Goal: Task Accomplishment & Management: Complete application form

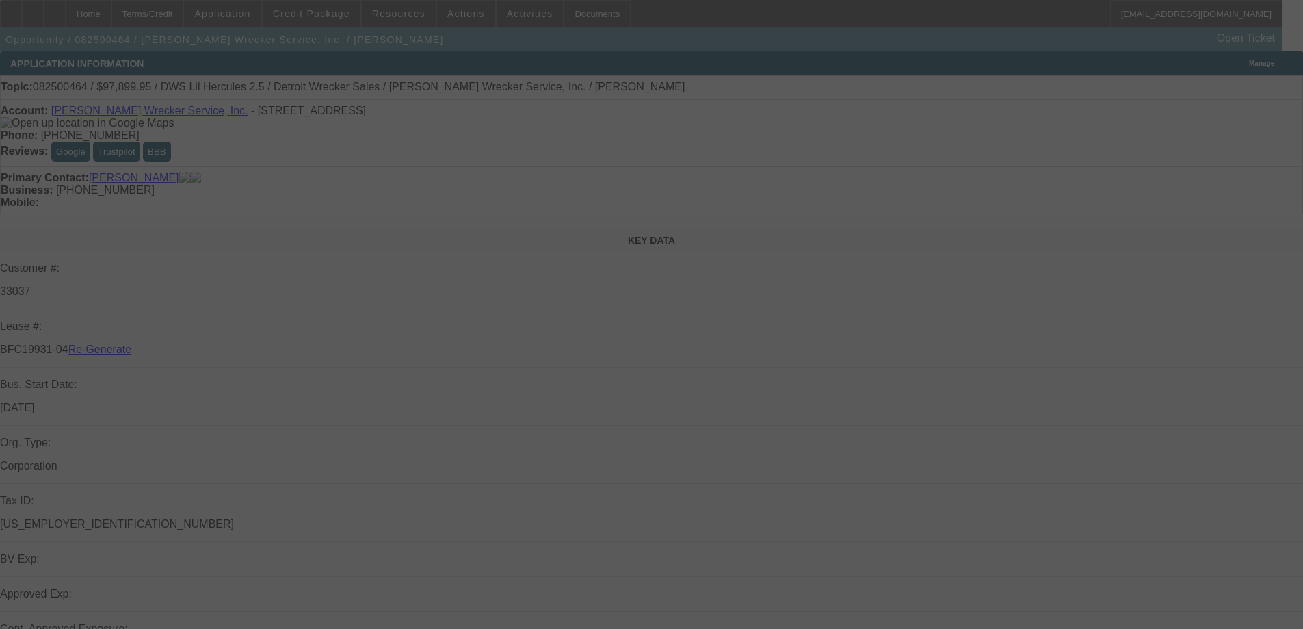
select select "3"
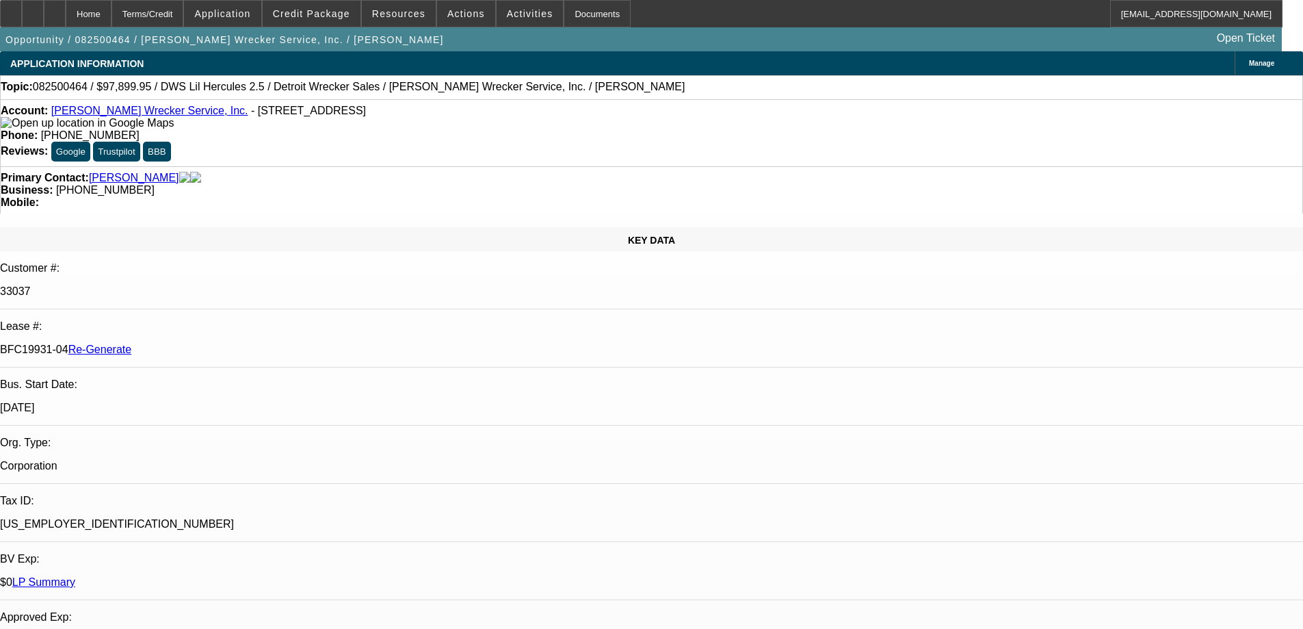
select select "0"
select select "2"
select select "0"
select select "6"
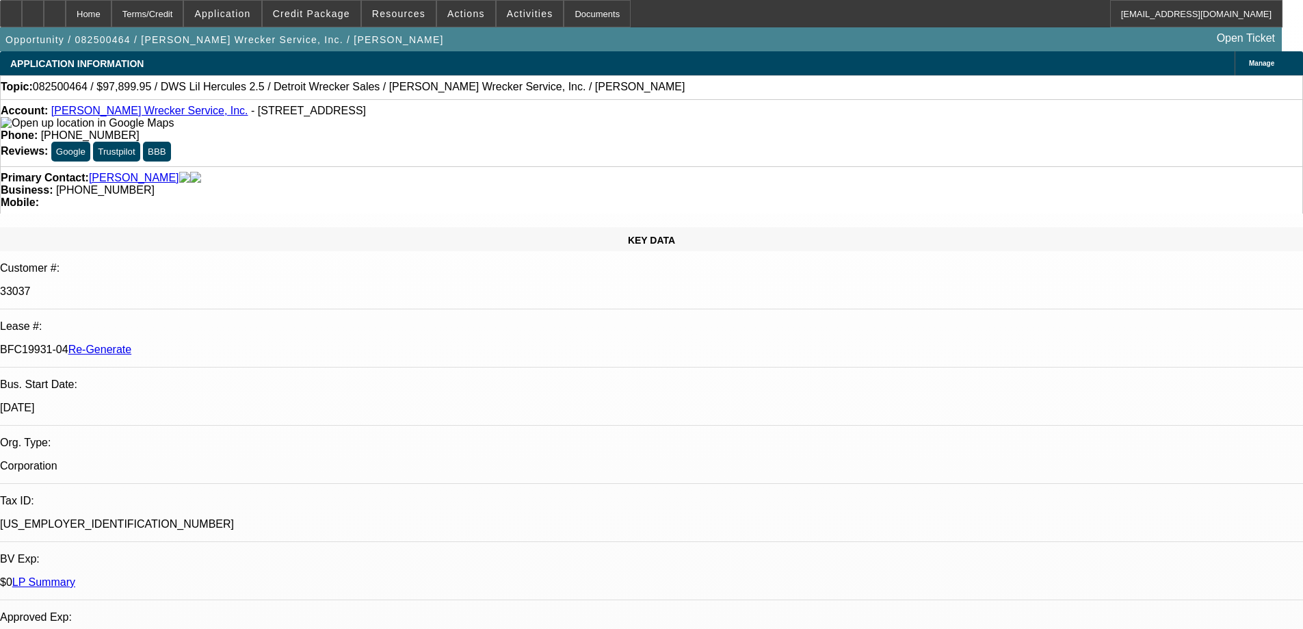
click at [410, 10] on span "Resources" at bounding box center [398, 13] width 53 height 11
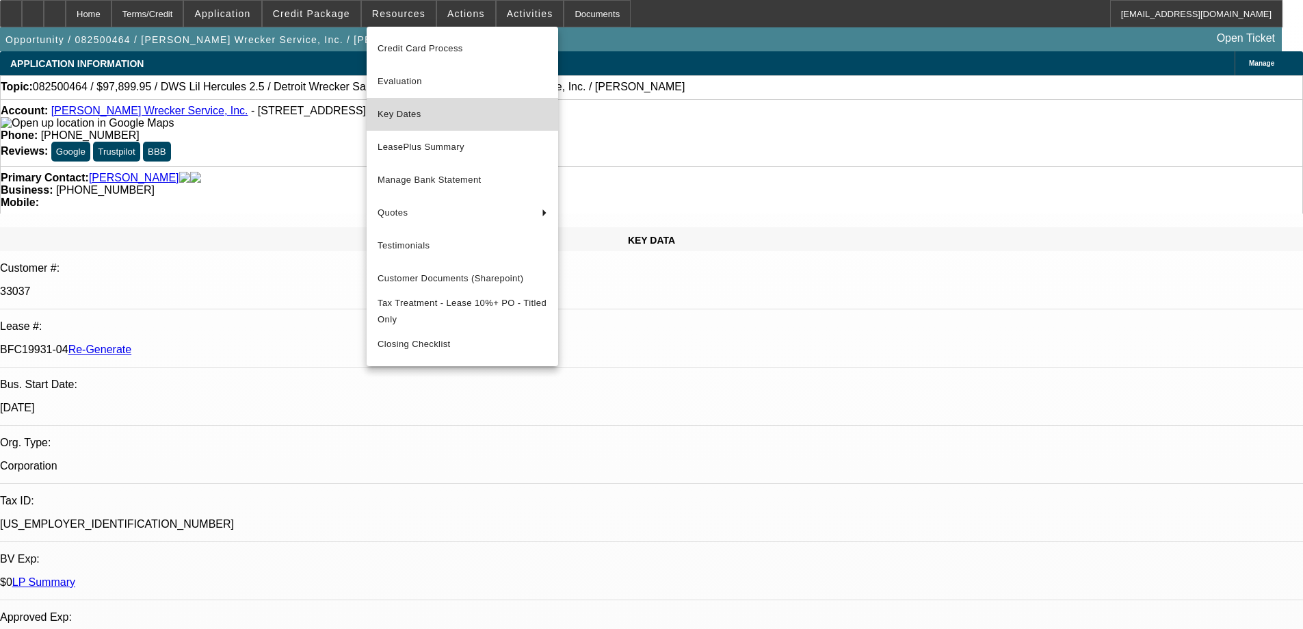
click at [413, 117] on span "Key Dates" at bounding box center [463, 114] width 170 height 16
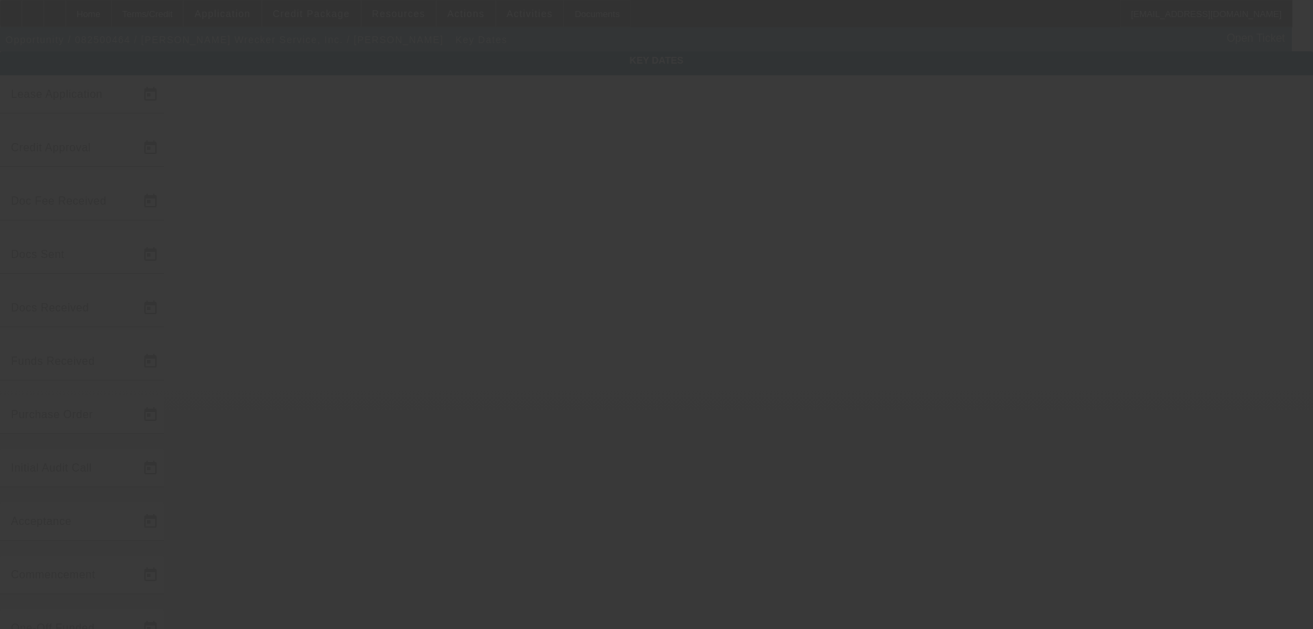
type input "8/18/2025"
type input "8/20/2025"
type input "8/26/2025"
type input "8/21/2025"
type input "8/26/2025"
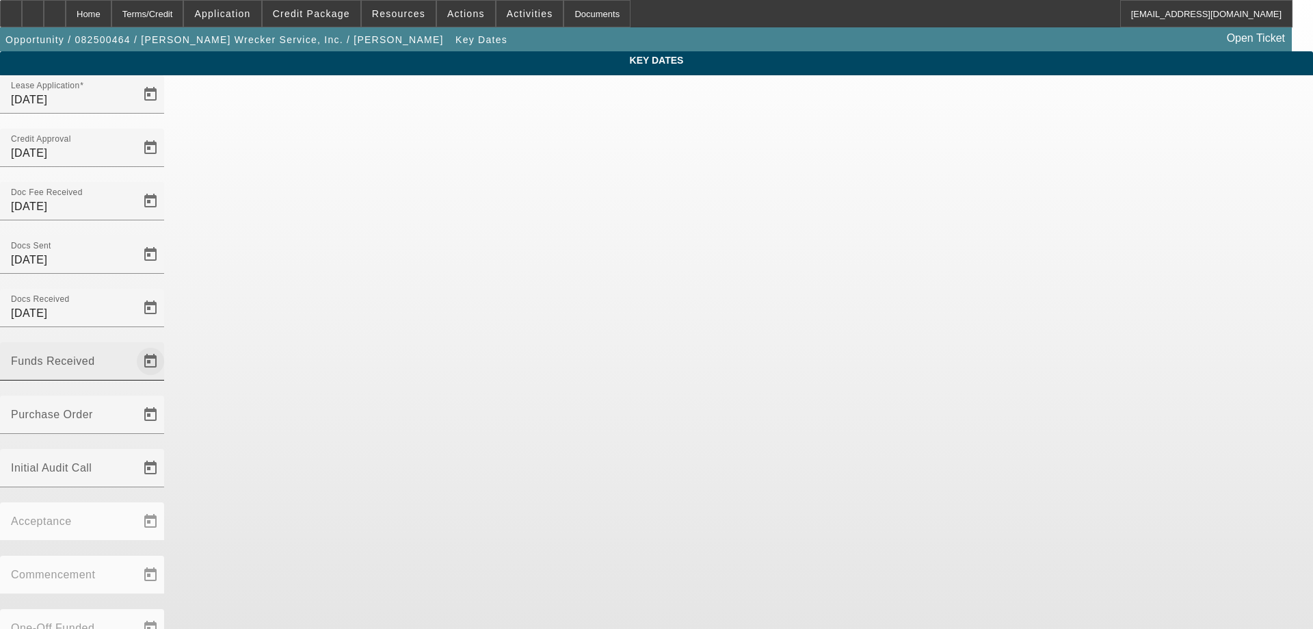
click at [167, 345] on span "Open calendar" at bounding box center [150, 361] width 33 height 33
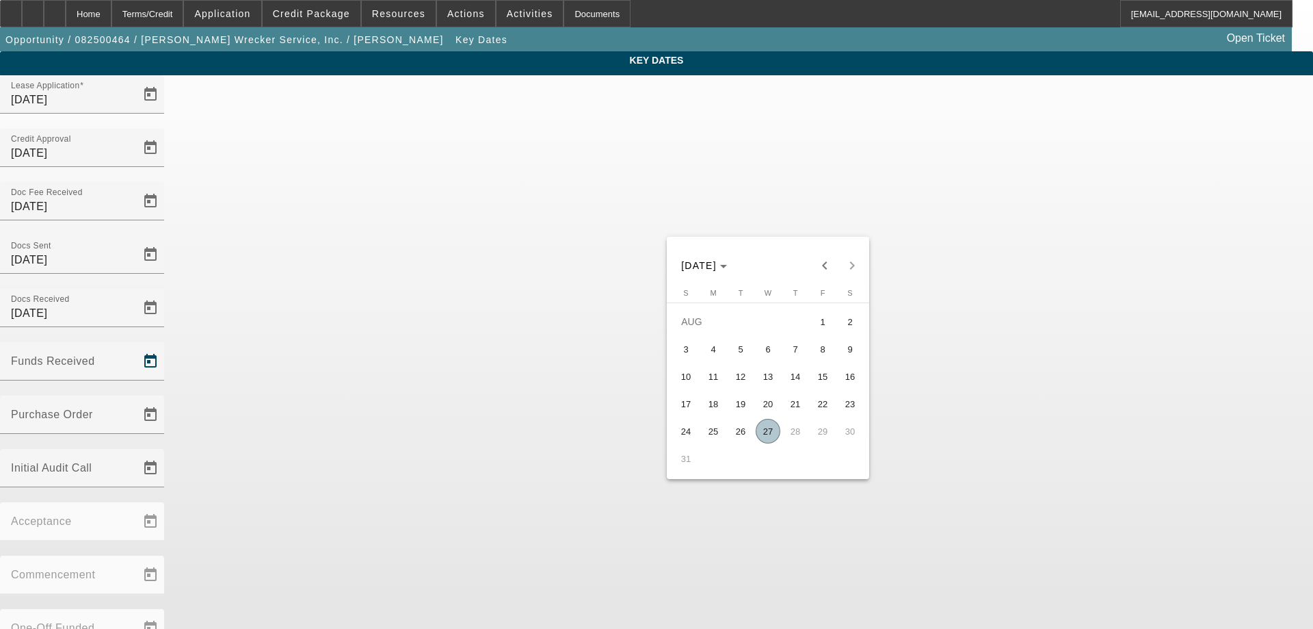
click at [776, 434] on span "27" at bounding box center [768, 431] width 25 height 25
type input "8/27/2025"
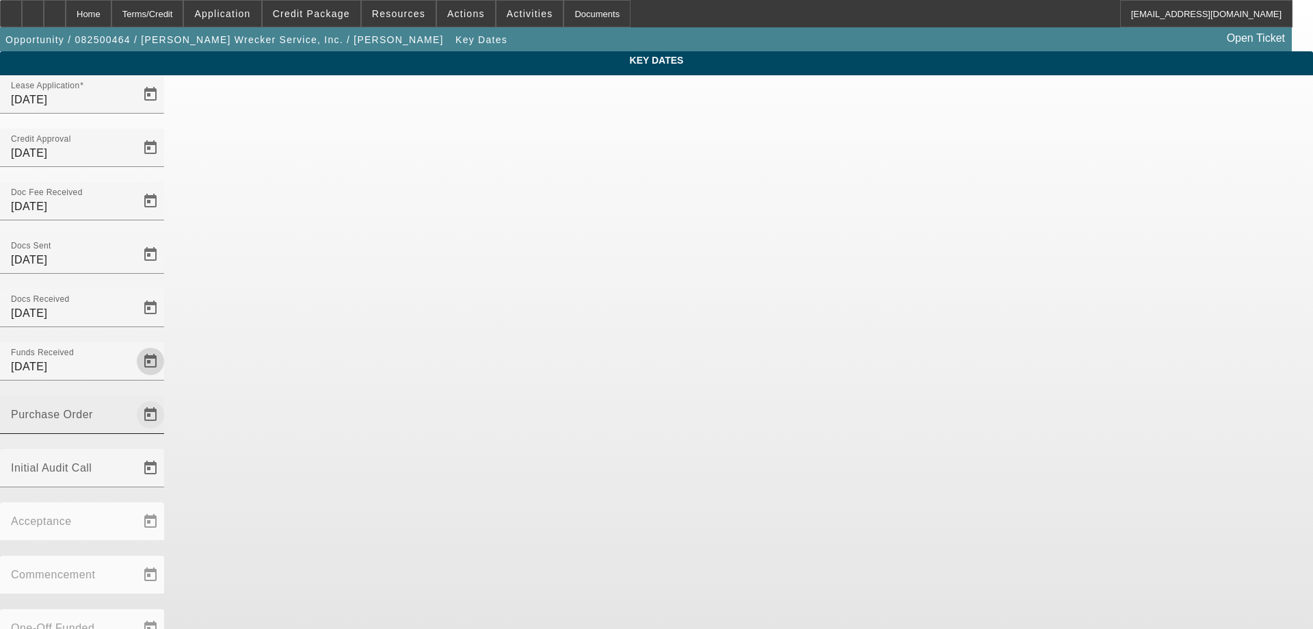
click at [167, 398] on span "Open calendar" at bounding box center [150, 414] width 33 height 33
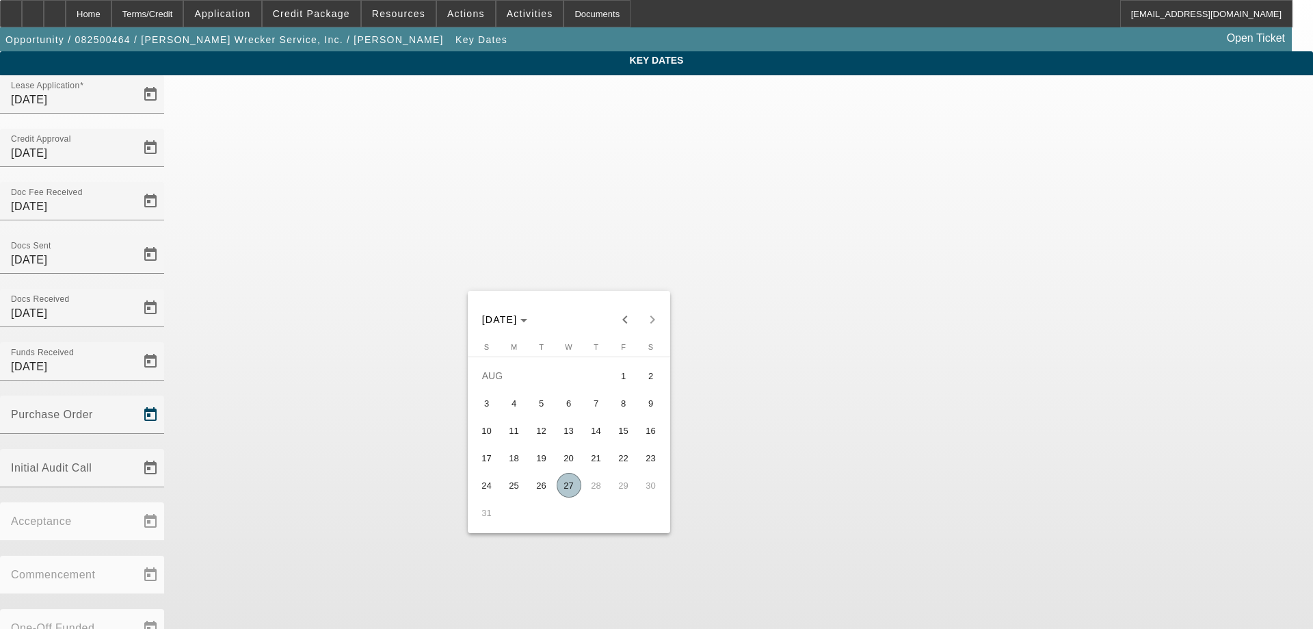
click at [575, 482] on span "27" at bounding box center [569, 485] width 25 height 25
type input "8/27/2025"
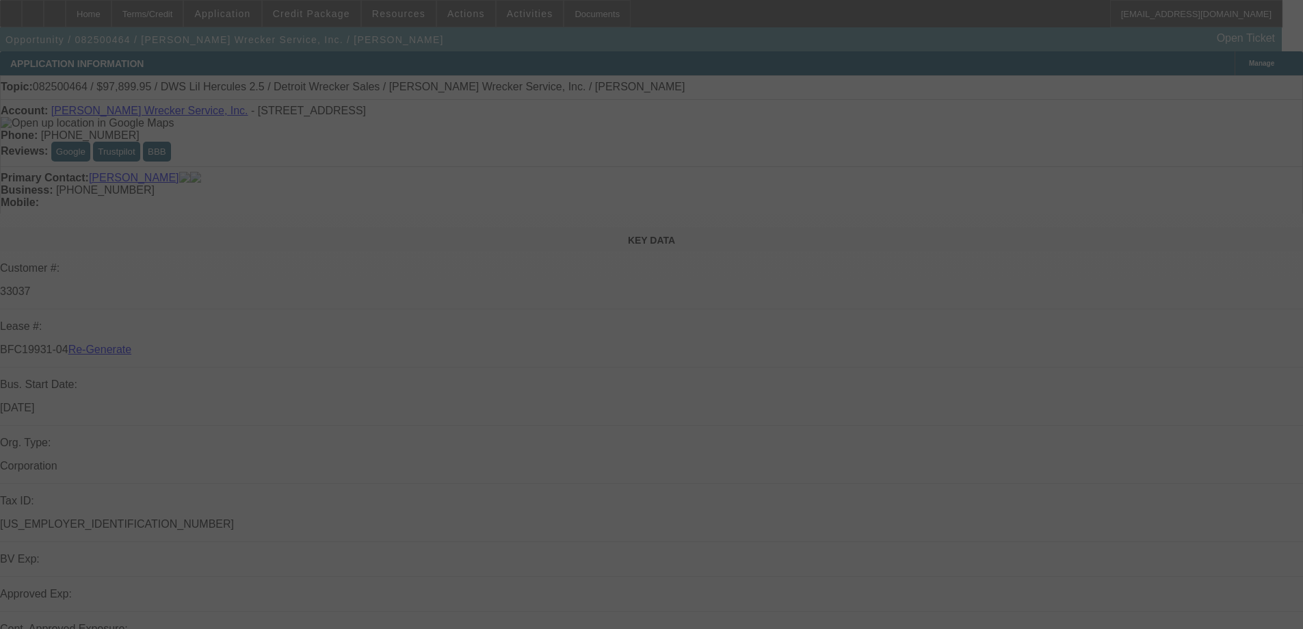
select select "3"
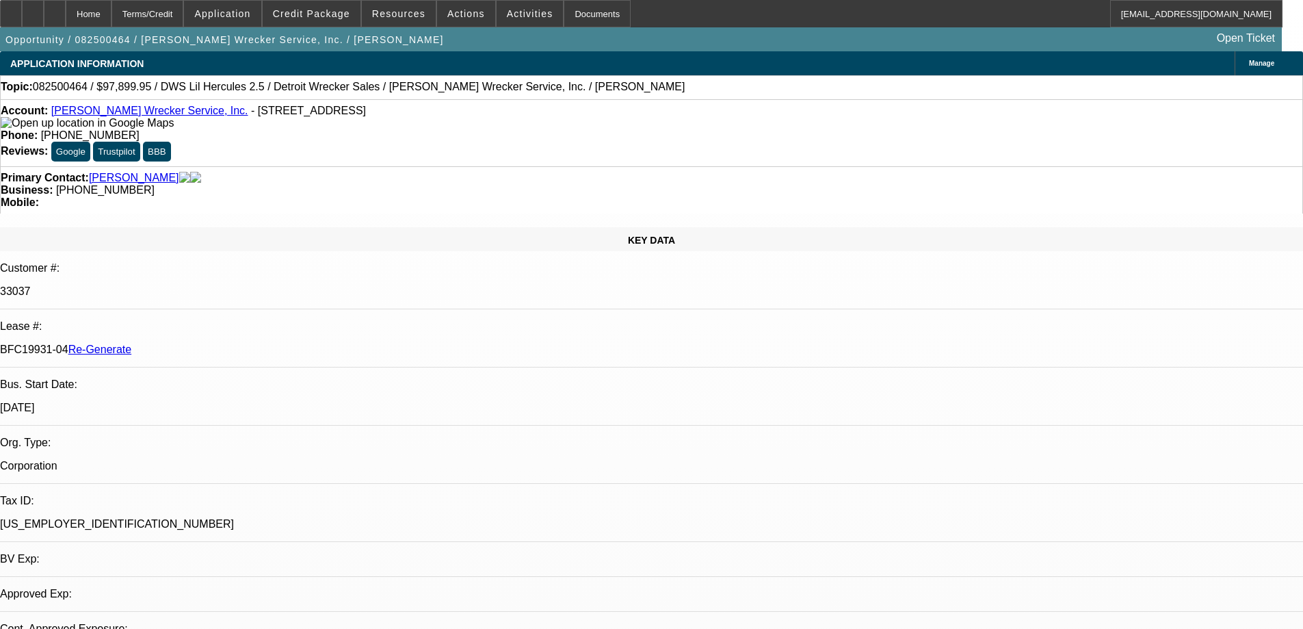
select select "0"
select select "2"
select select "0"
select select "6"
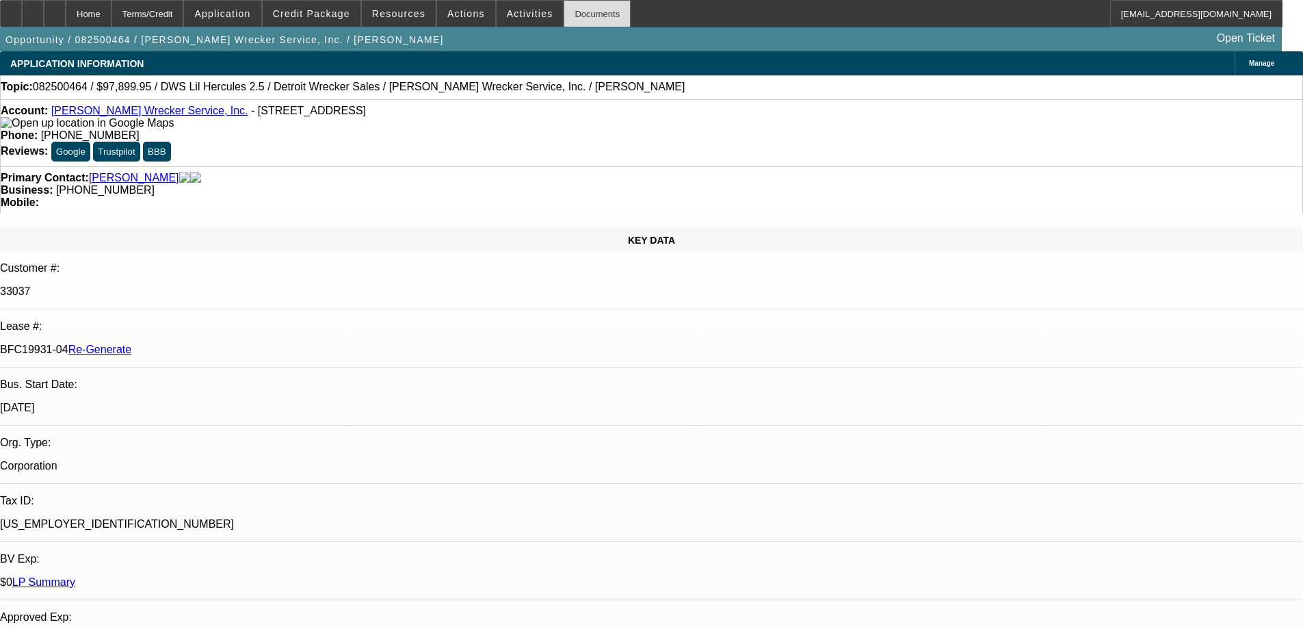
click at [592, 19] on div "Documents" at bounding box center [597, 13] width 67 height 27
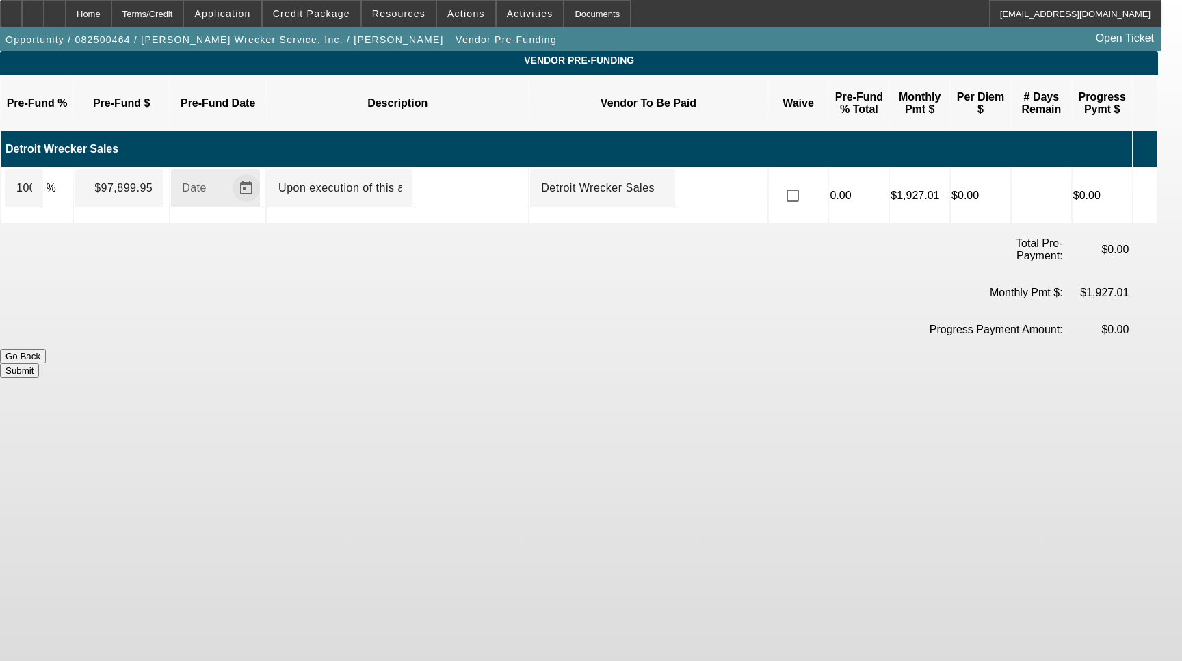
click at [261, 172] on span "Open calendar" at bounding box center [246, 188] width 33 height 33
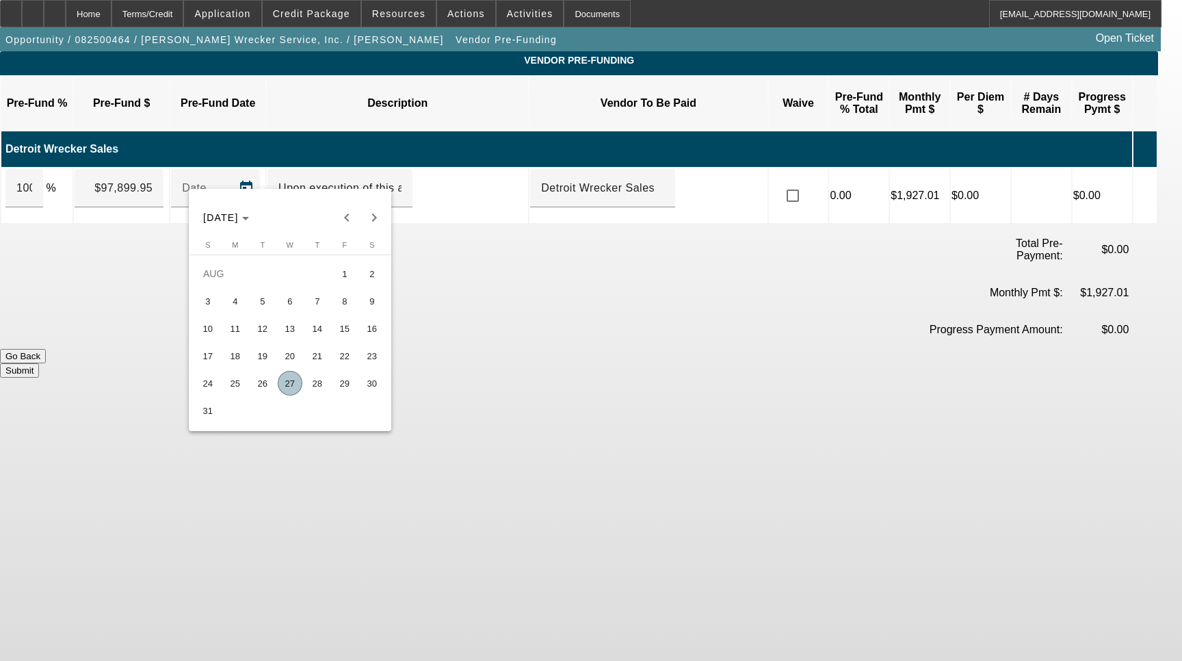
click at [296, 388] on span "27" at bounding box center [290, 383] width 25 height 25
type input "8/27/2025"
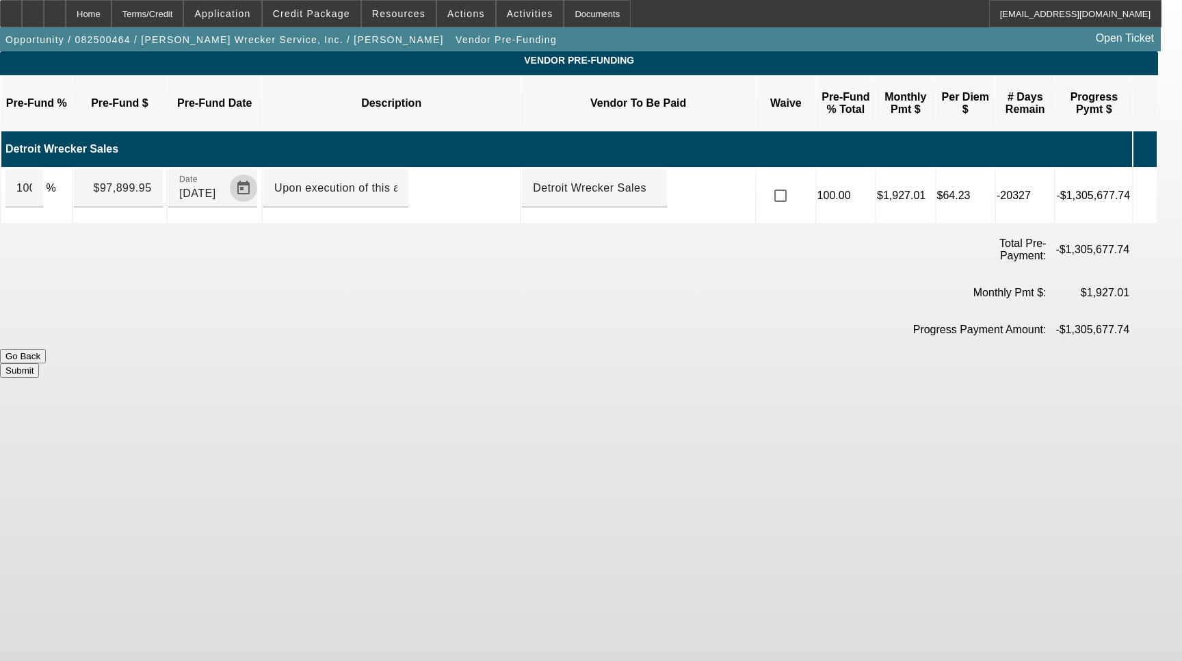
click at [39, 363] on button "Submit" at bounding box center [19, 370] width 39 height 14
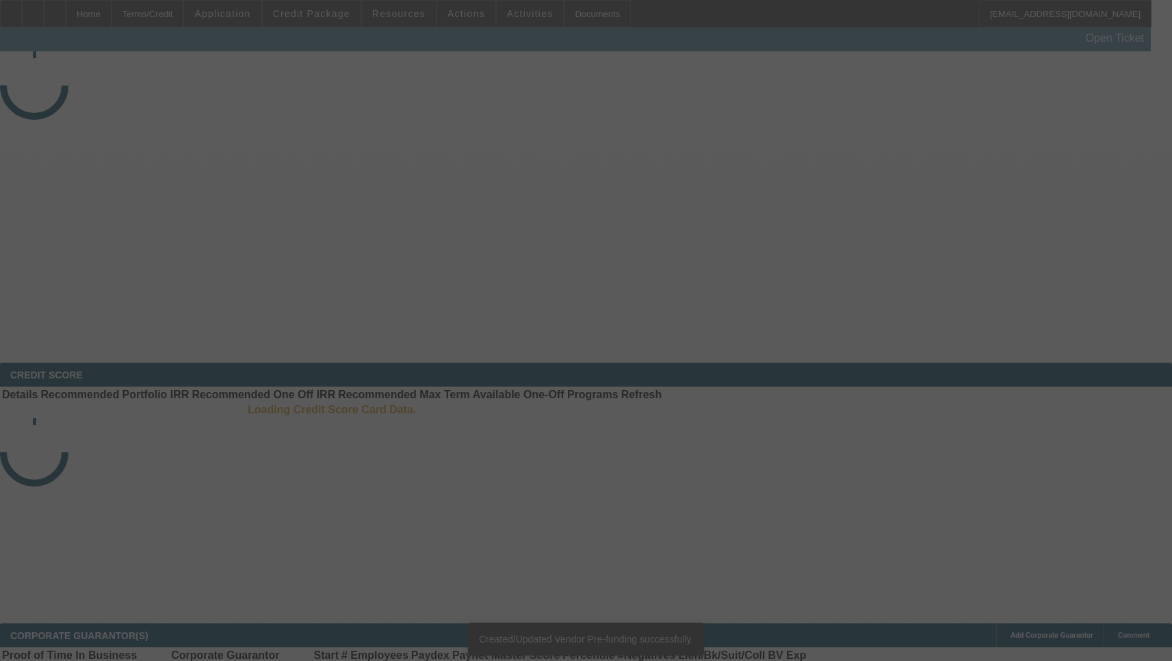
select select "3"
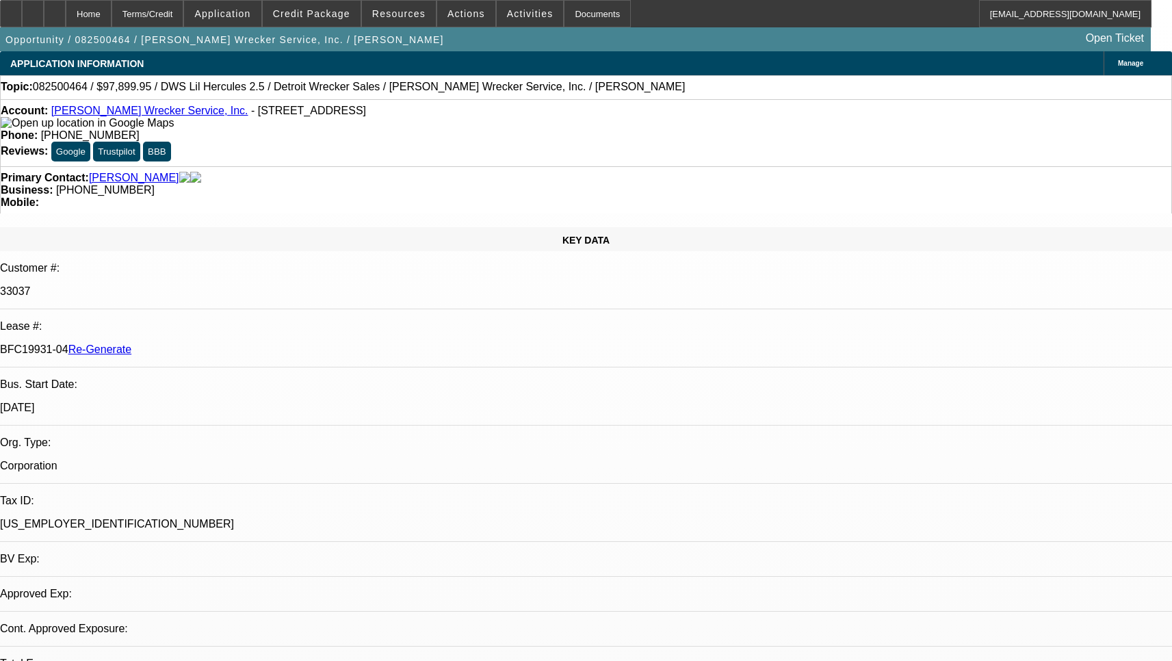
select select "0"
select select "2"
select select "0"
select select "2"
select select "6"
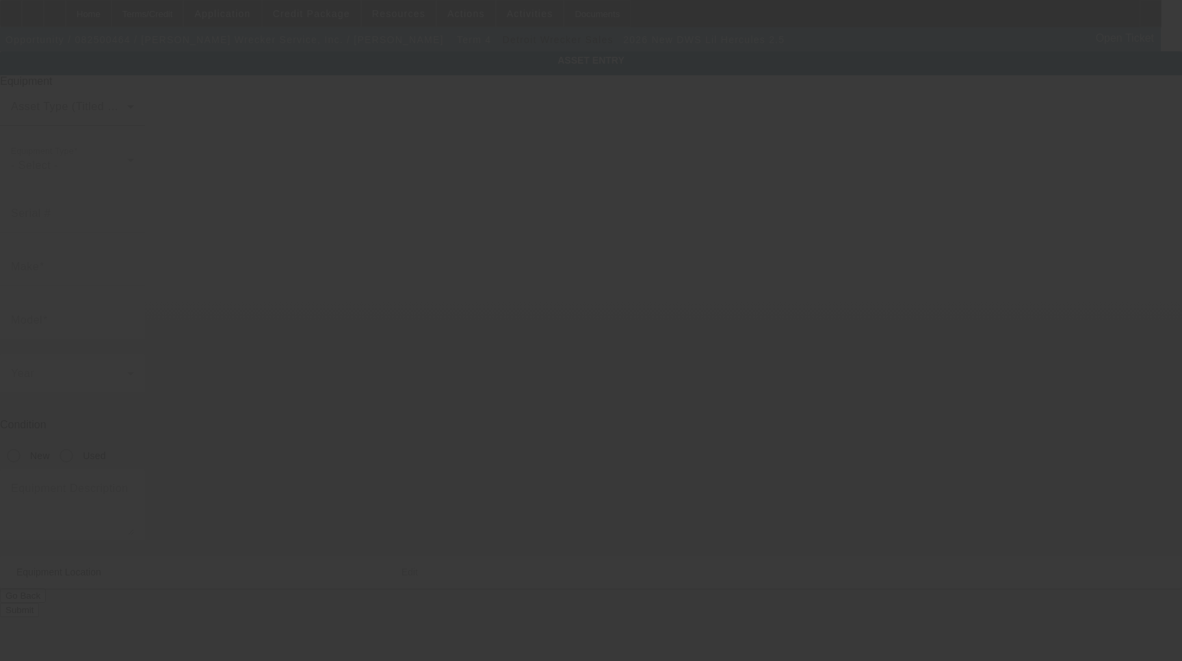
type input "DWS Lil Hercules"
type input "2.5"
radio input "true"
type textarea "Wheel Lift Includes all options, attachments and accessories"
type input "3200 Bluff Rd"
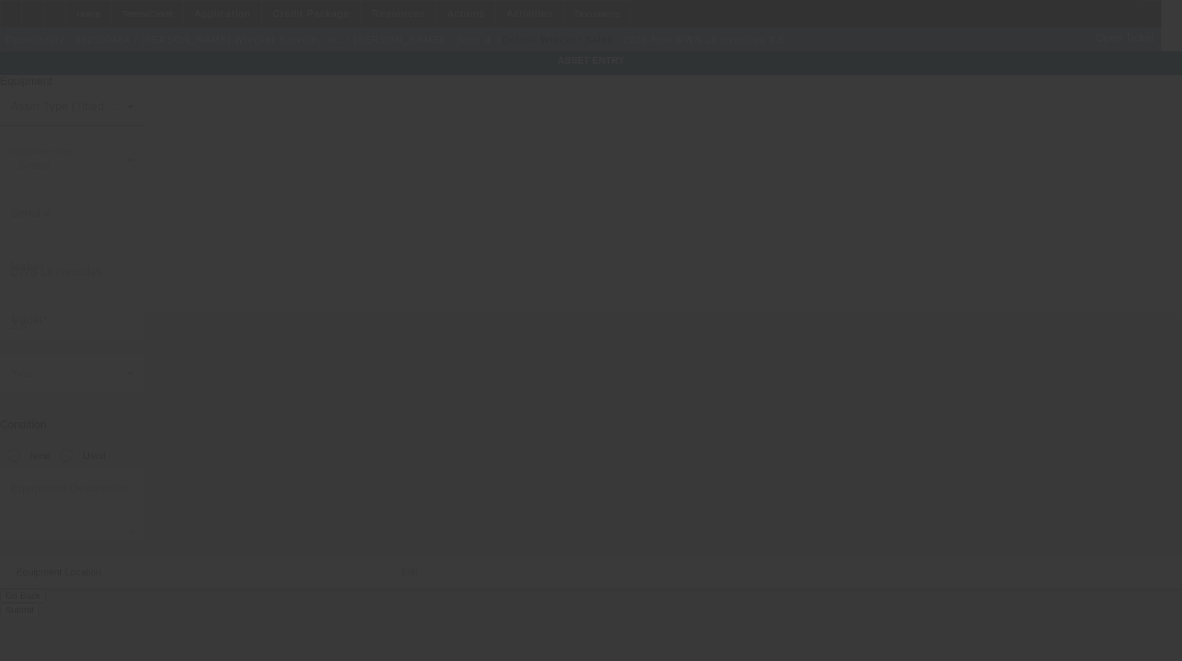
type input "Indianapolis"
type input "46217"
type input "Marion"
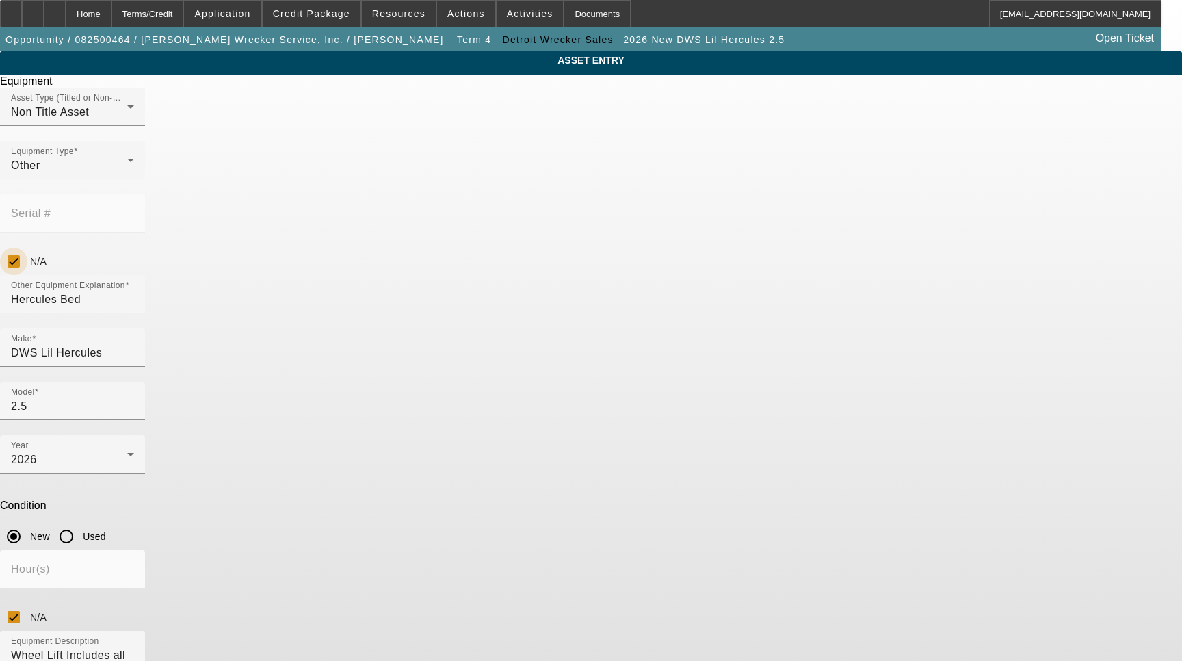
drag, startPoint x: 751, startPoint y: 182, endPoint x: 720, endPoint y: 187, distance: 31.2
click at [27, 248] on input "N/A" at bounding box center [13, 261] width 27 height 27
checkbox input "false"
click at [134, 211] on input "Serial #" at bounding box center [72, 219] width 123 height 16
type input "7470"
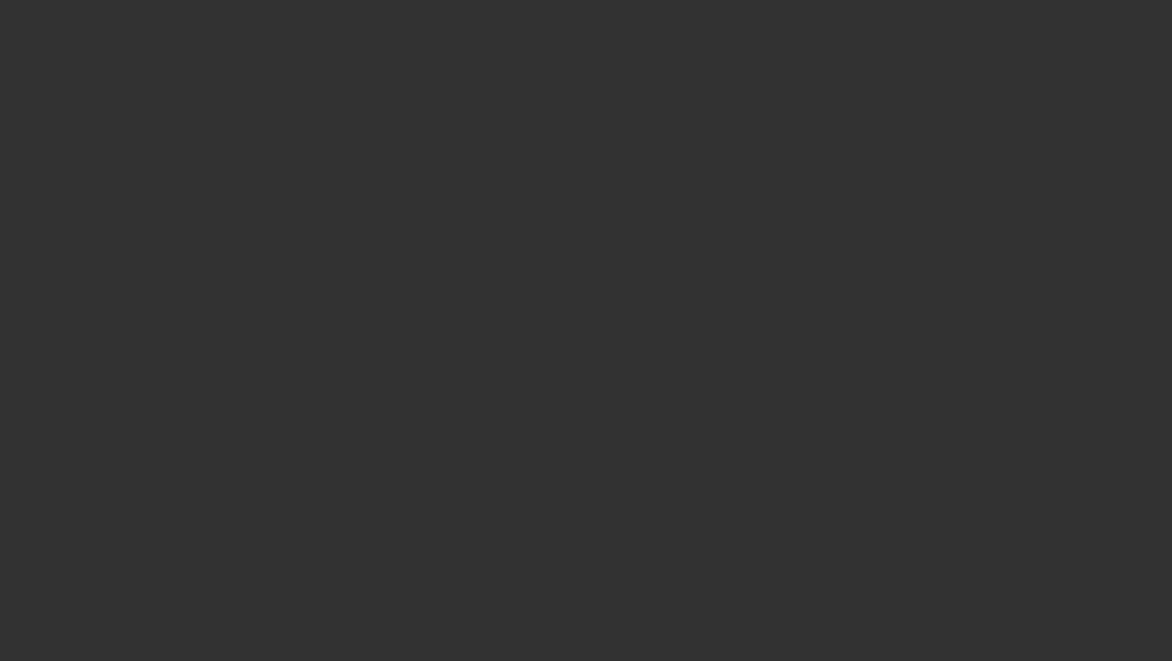
select select "3"
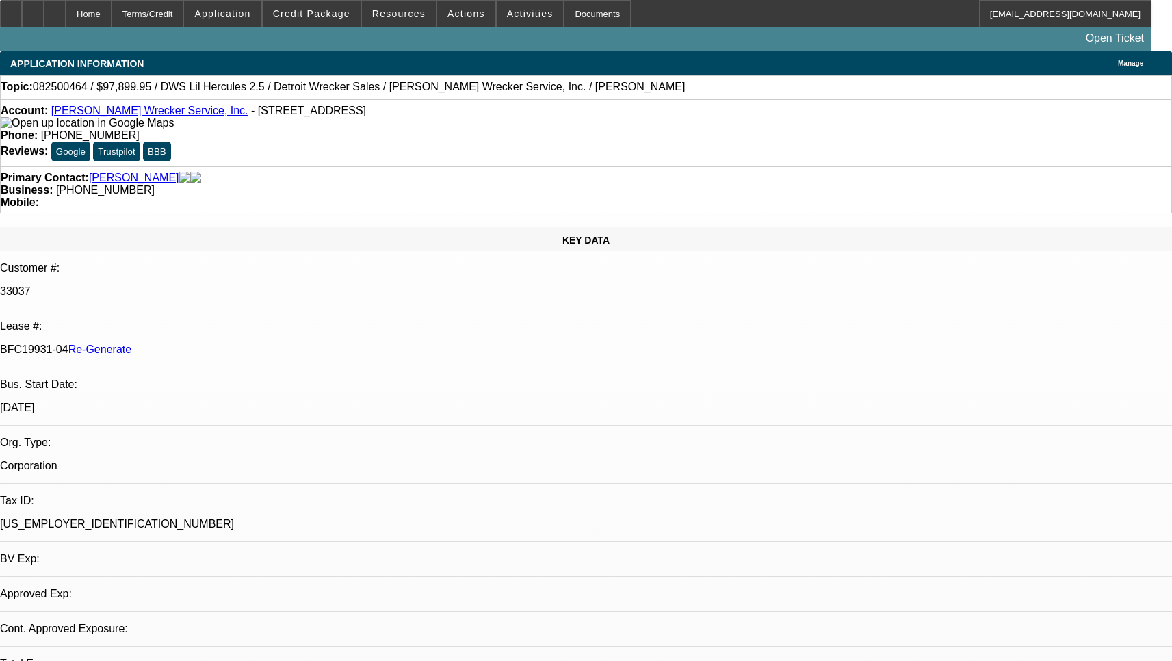
select select "0"
select select "2"
select select "0"
select select "6"
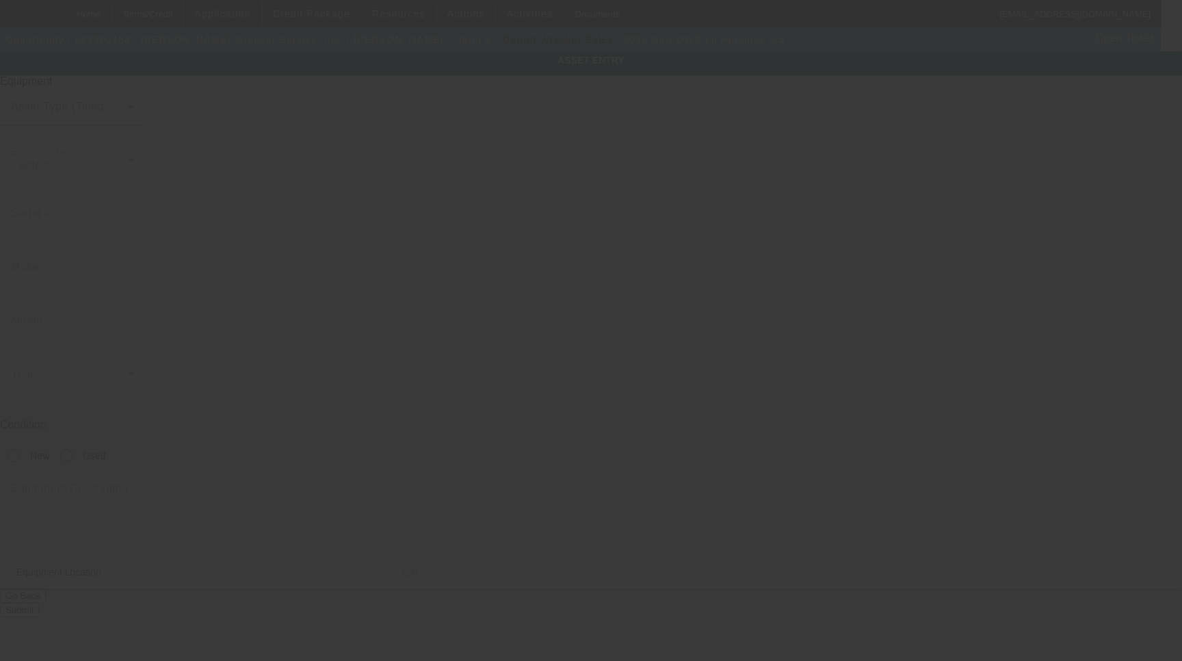
type input "DWS Lil Hercules"
type input "2.5"
radio input "true"
type textarea "Wheel Lift Includes all options, attachments and accessories"
type input "[STREET_ADDRESS]"
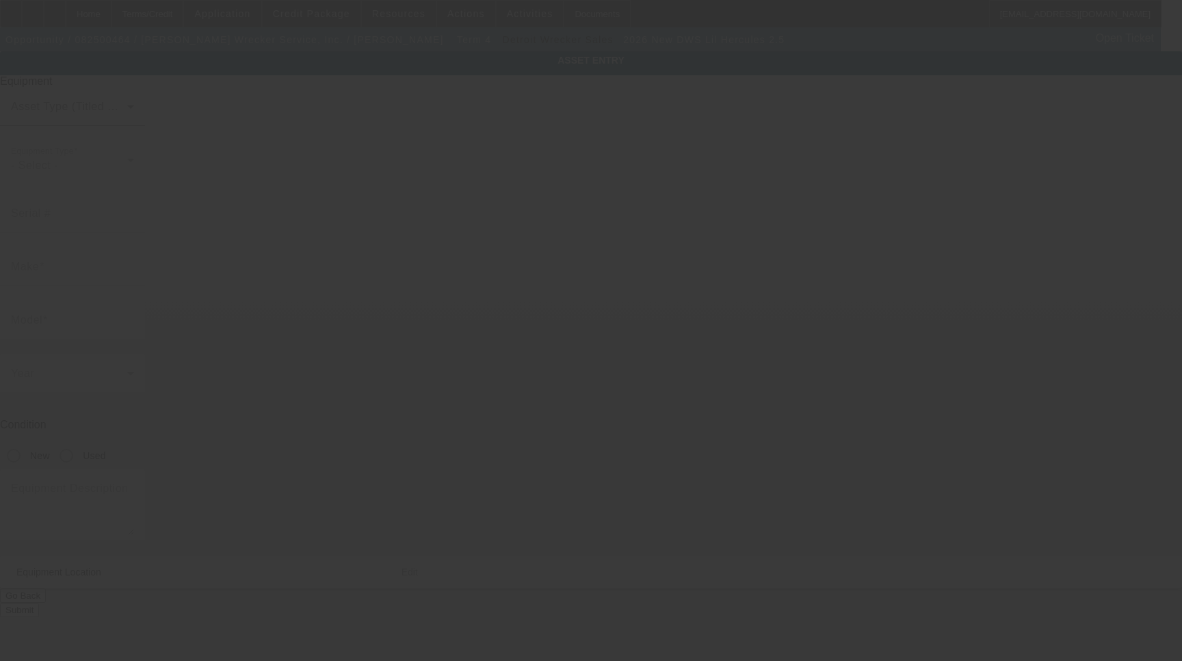
type input "[GEOGRAPHIC_DATA]"
type input "46217"
type input "[PERSON_NAME]"
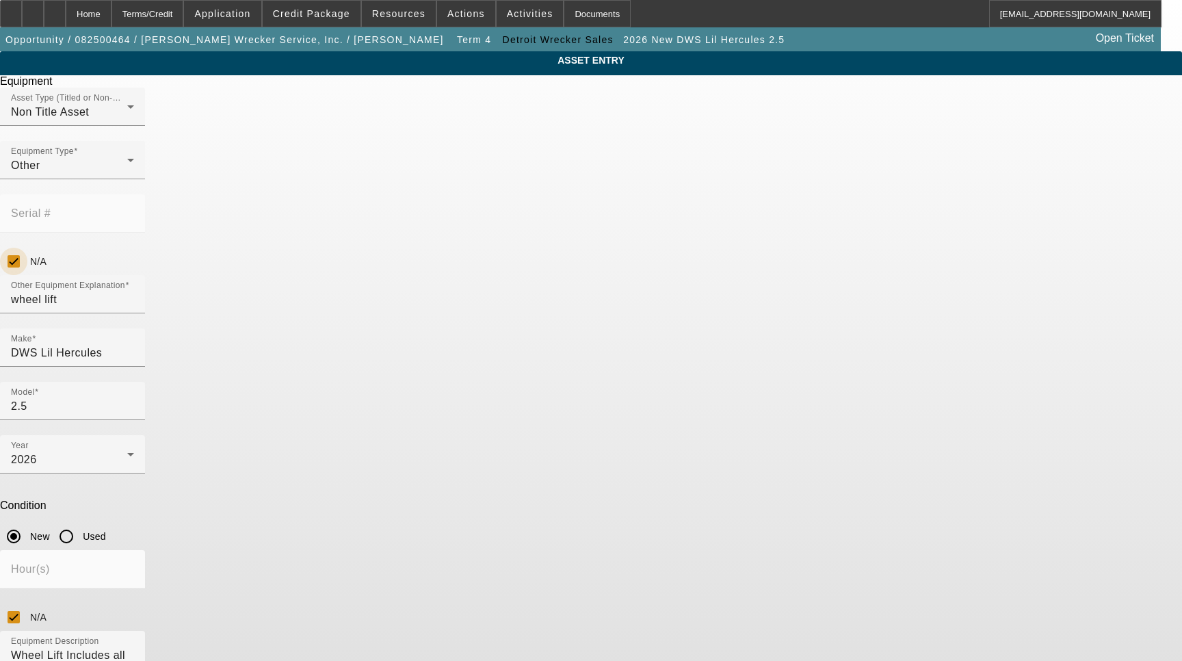
drag, startPoint x: 746, startPoint y: 176, endPoint x: 710, endPoint y: 188, distance: 38.1
click at [27, 248] on input "N/A" at bounding box center [13, 261] width 27 height 27
checkbox input "false"
click at [134, 211] on input "Serial #" at bounding box center [72, 219] width 123 height 16
type input "7470-2"
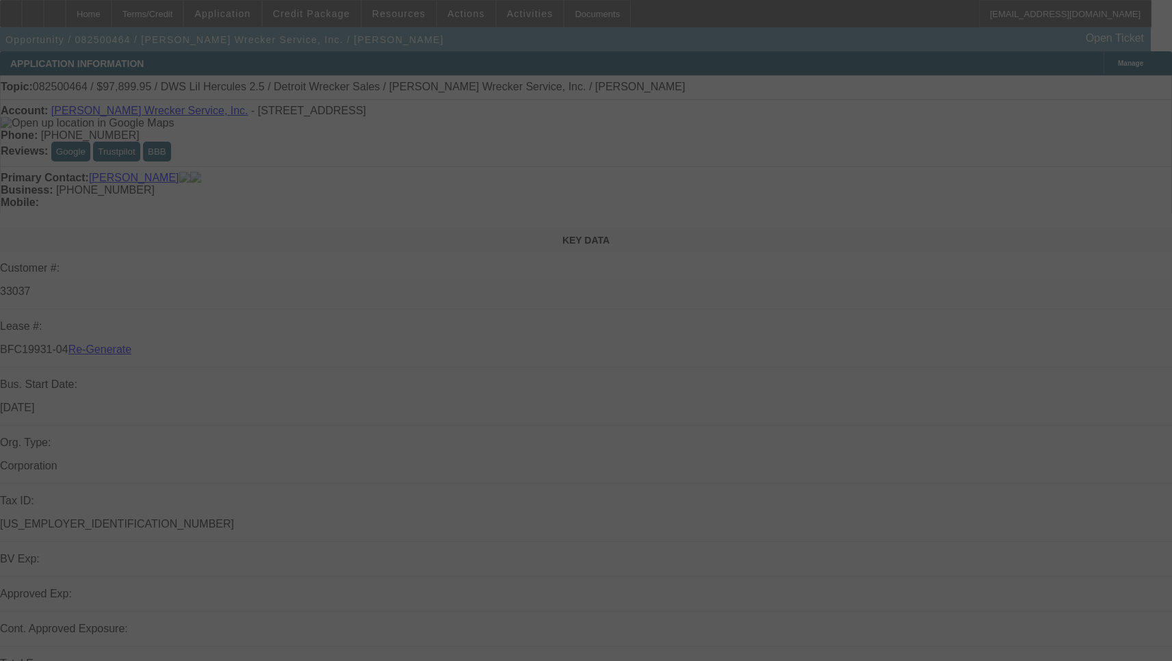
select select "3"
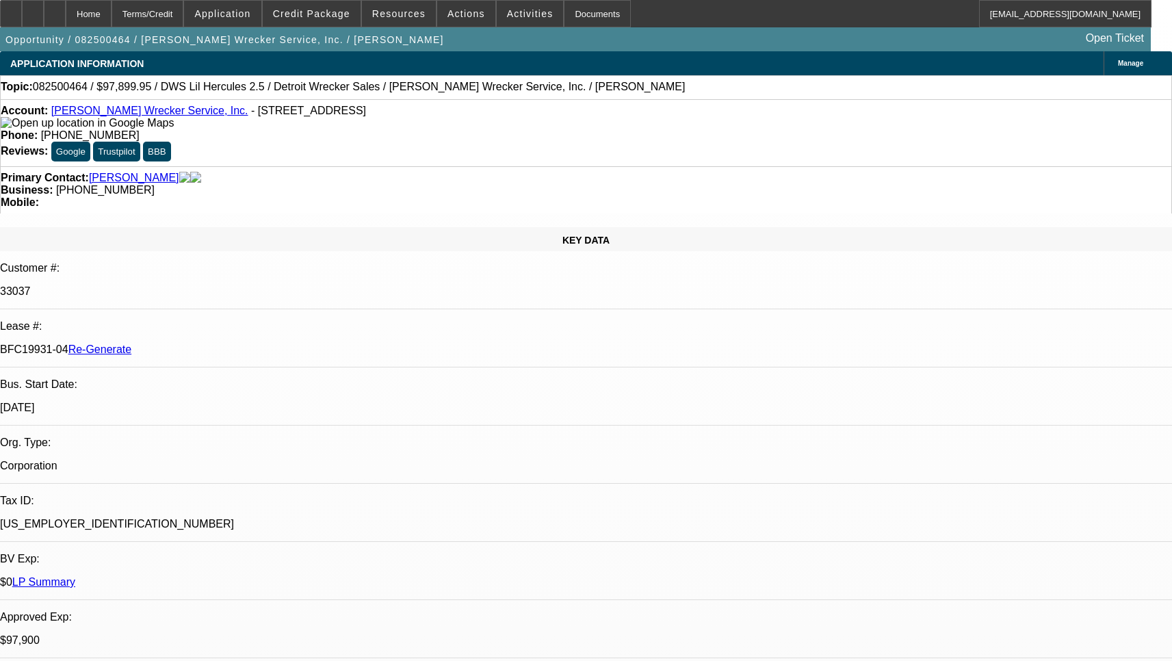
select select "0"
select select "2"
select select "0"
select select "6"
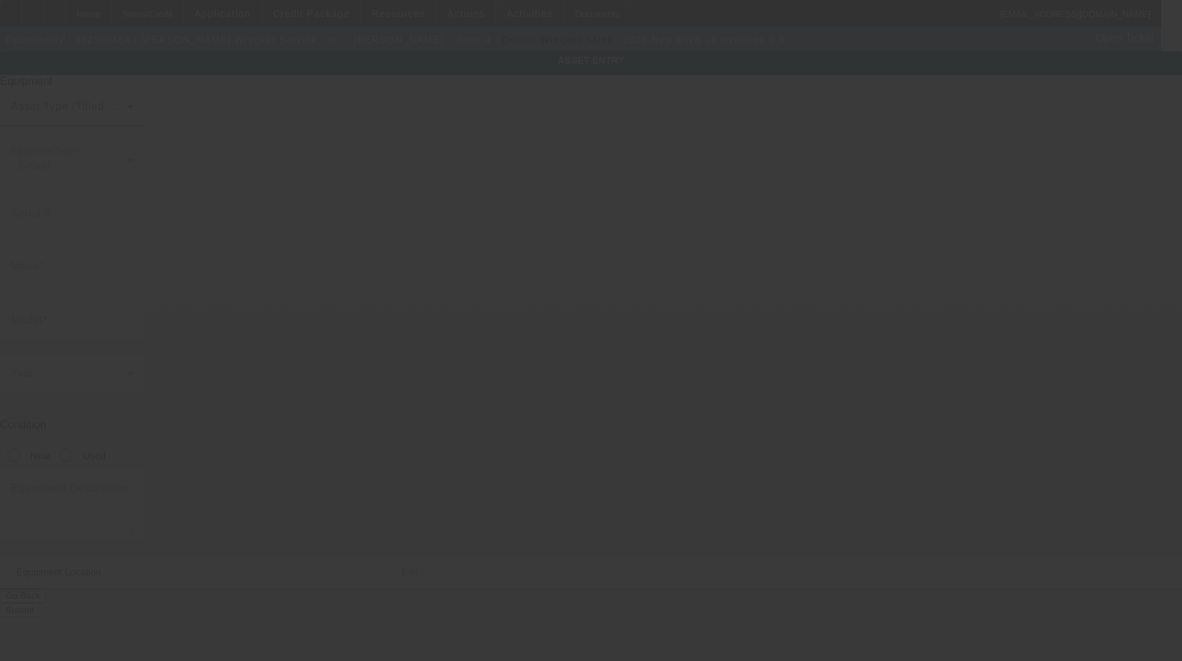
type input "7470-2"
type input "DWS Lil Hercules"
type input "2.5"
radio input "true"
type textarea "Wheel Lift Includes all options, attachments and accessories"
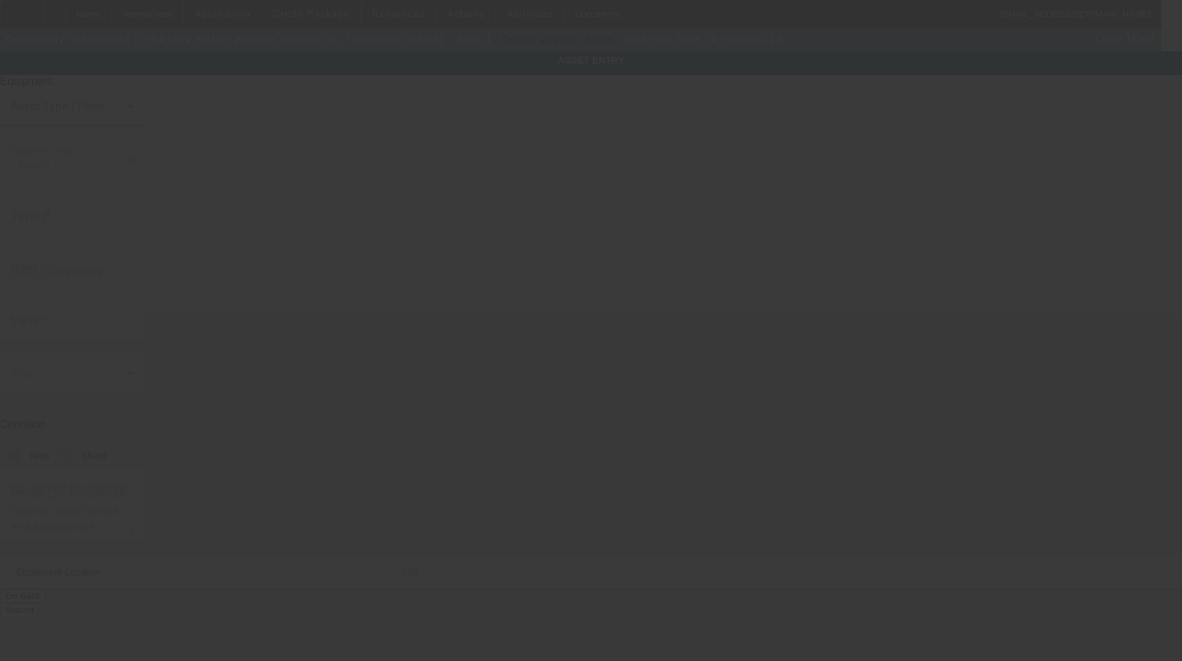
type input "[STREET_ADDRESS]"
type input "[GEOGRAPHIC_DATA]"
type input "46217"
type input "[PERSON_NAME]"
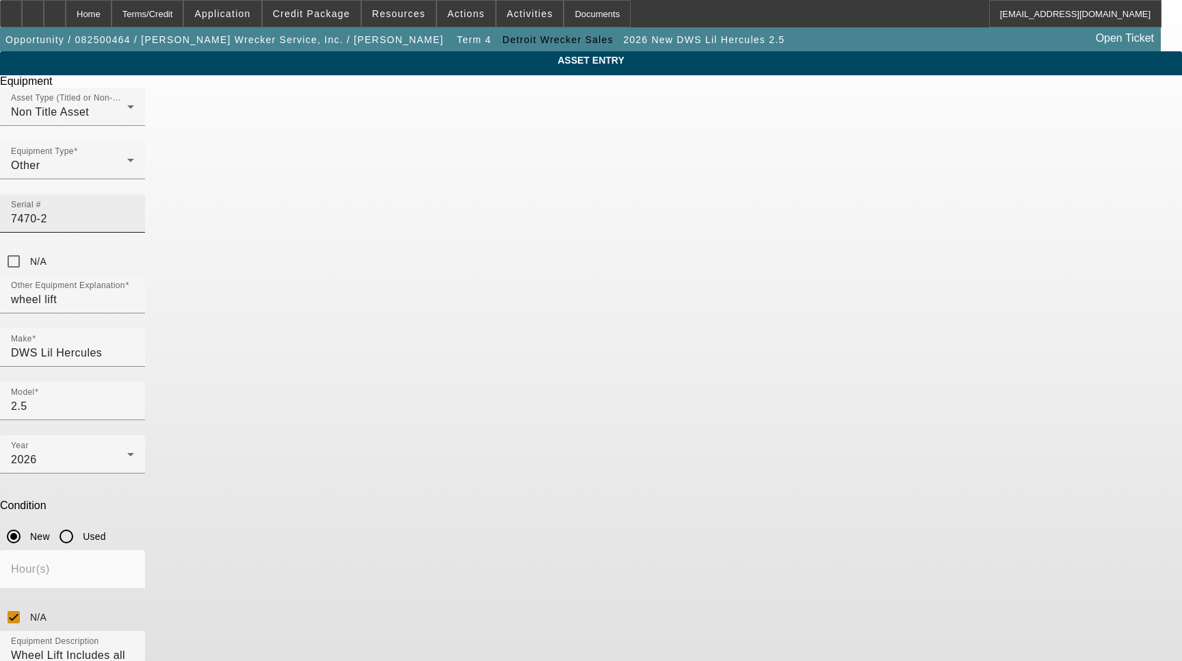
click at [134, 211] on input "7470-2" at bounding box center [72, 219] width 123 height 16
type input "7476"
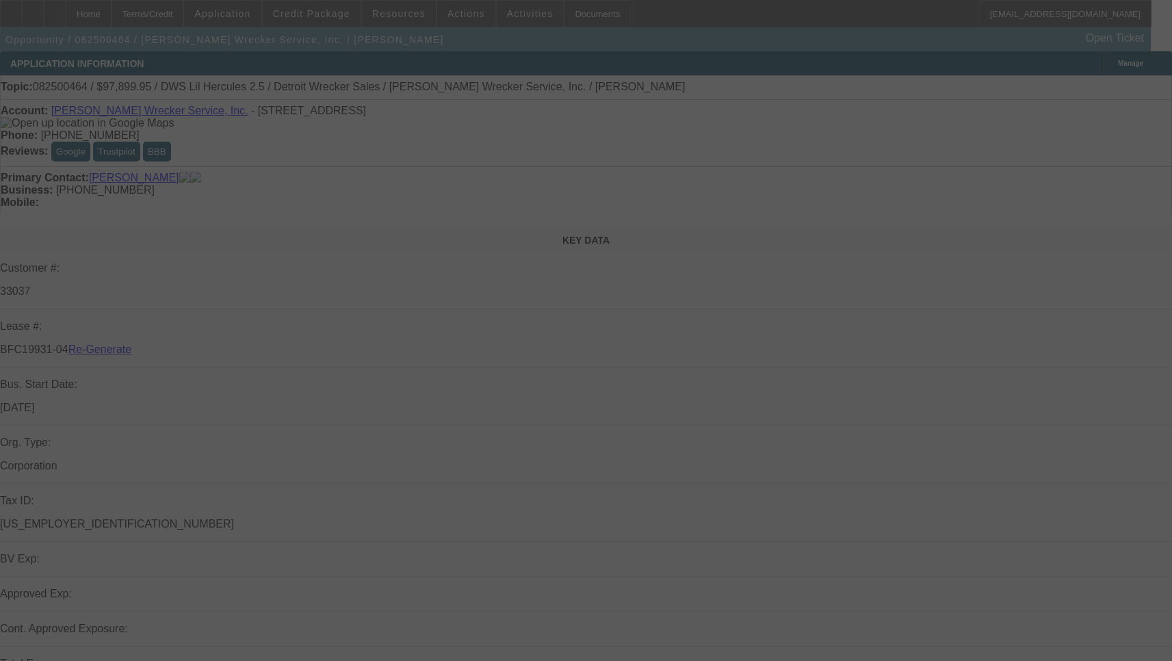
select select "3"
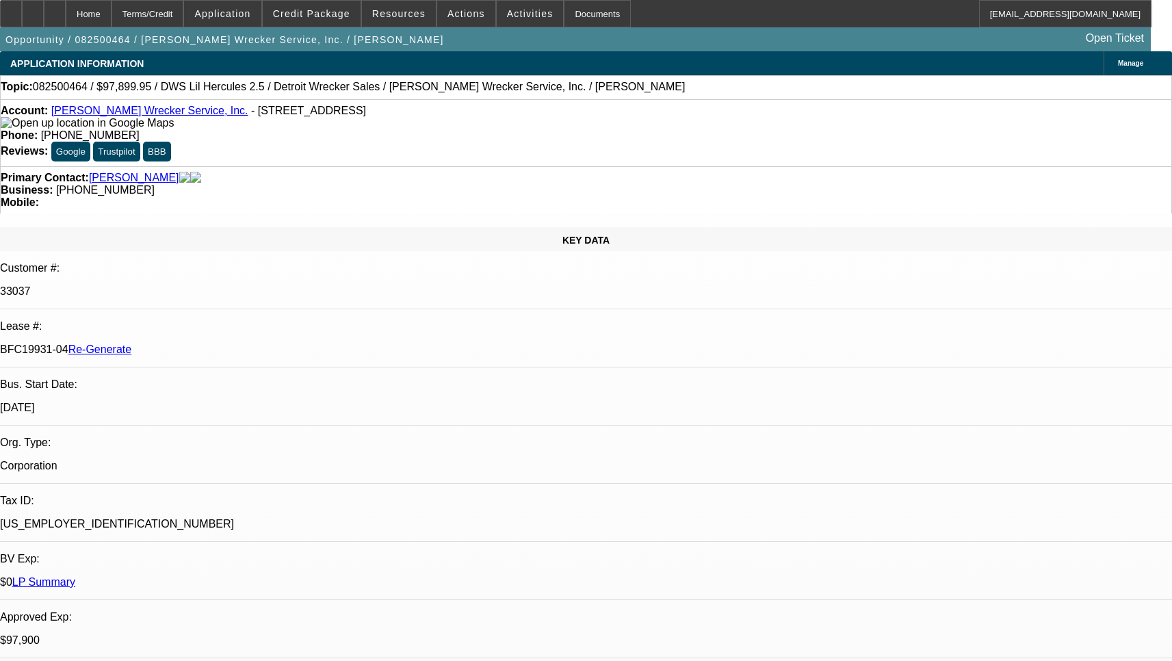
select select "0"
select select "2"
select select "0"
select select "6"
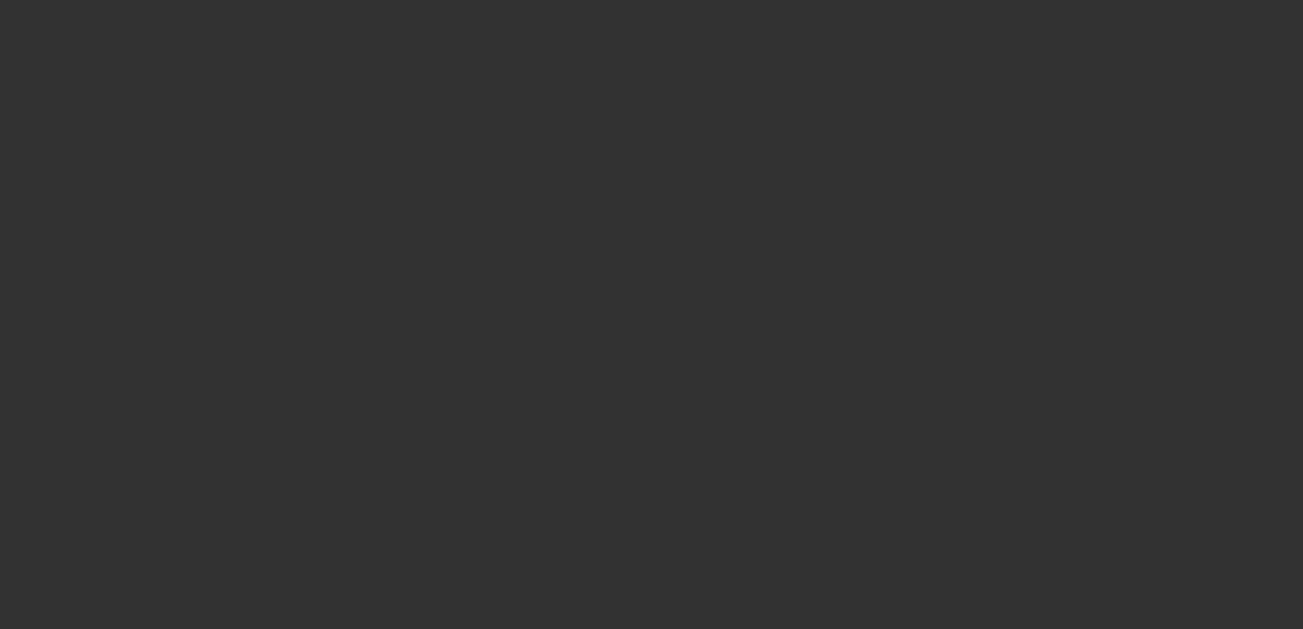
select select "3"
select select "0"
select select "2"
select select "0.1"
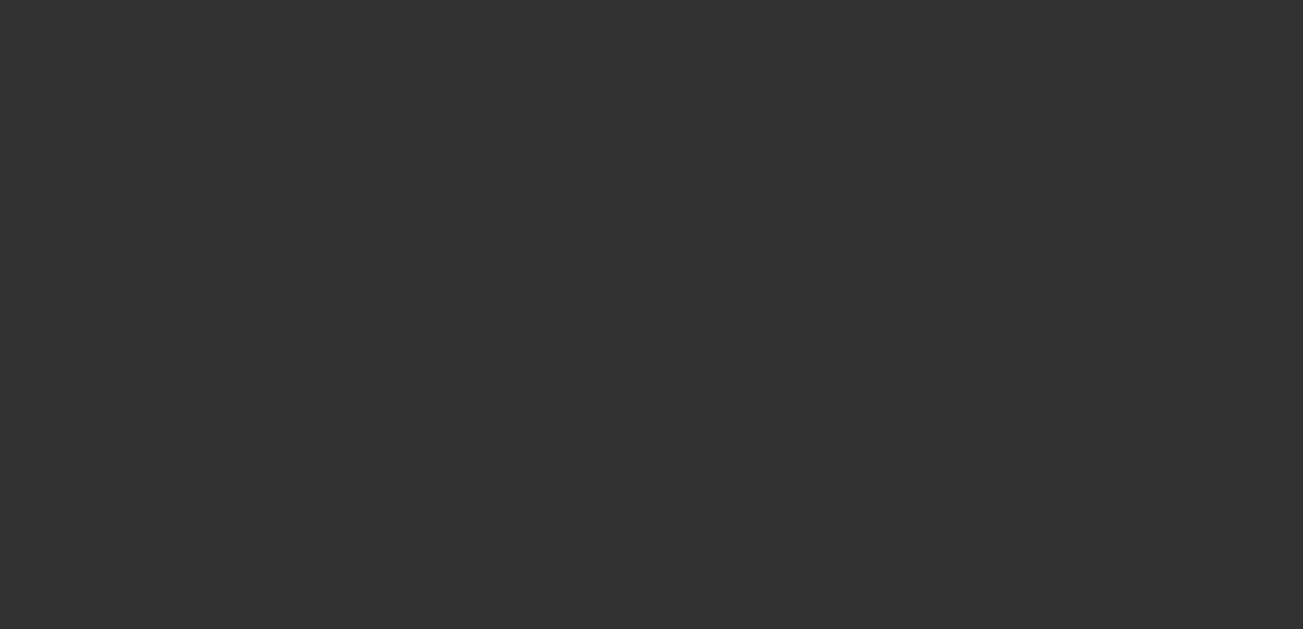
select select "4"
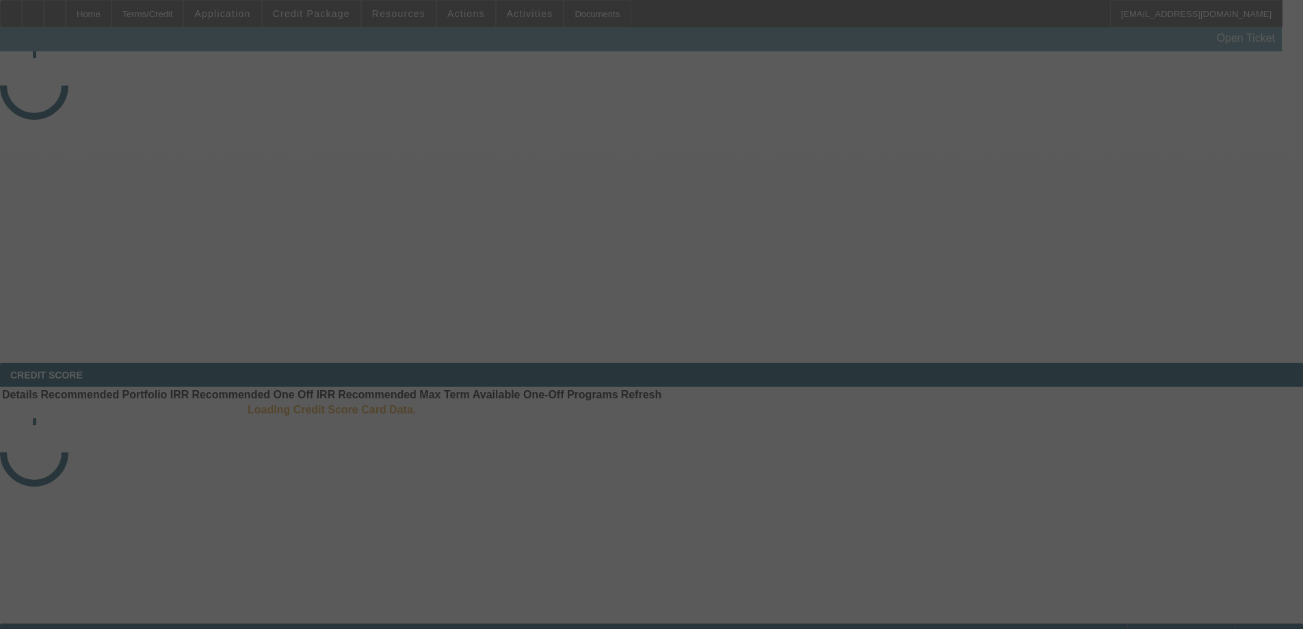
select select "3"
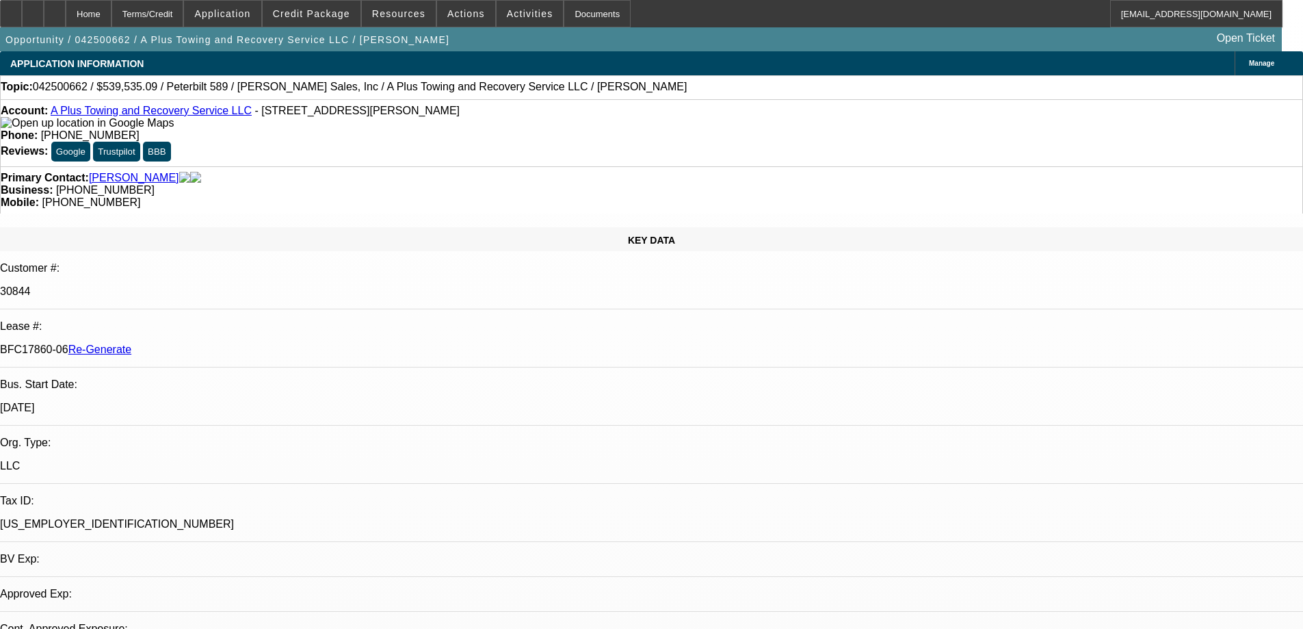
select select "0"
select select "2"
select select "0"
select select "6"
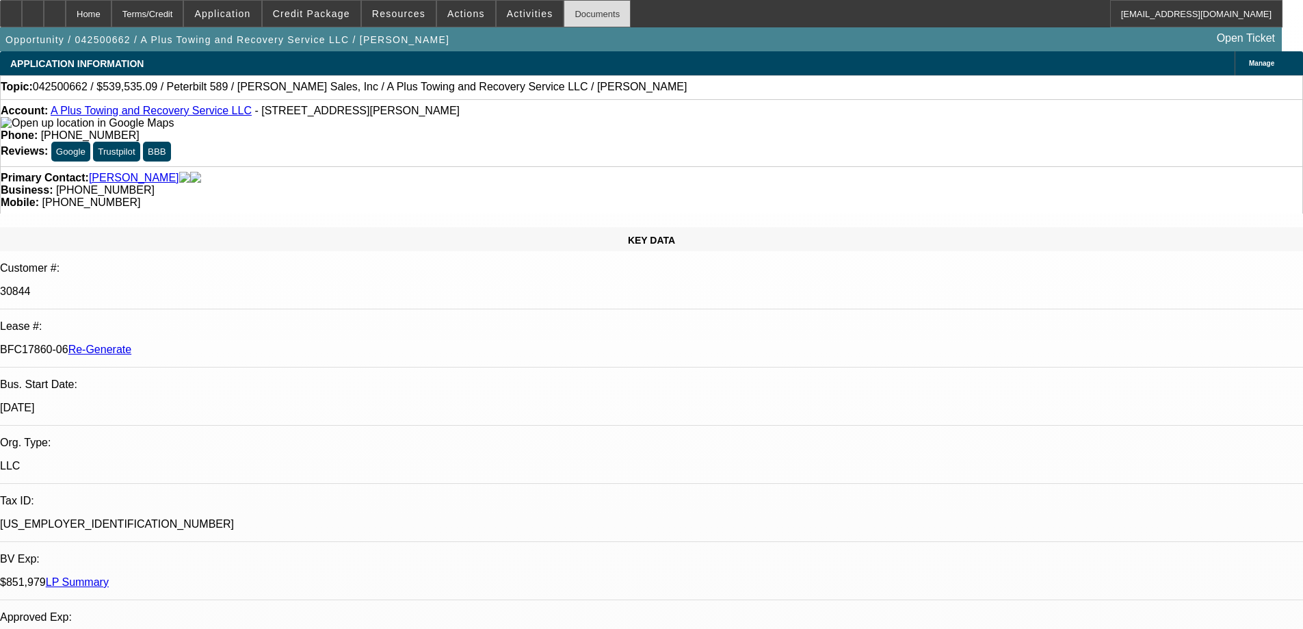
click at [566, 12] on div "Documents" at bounding box center [597, 13] width 67 height 27
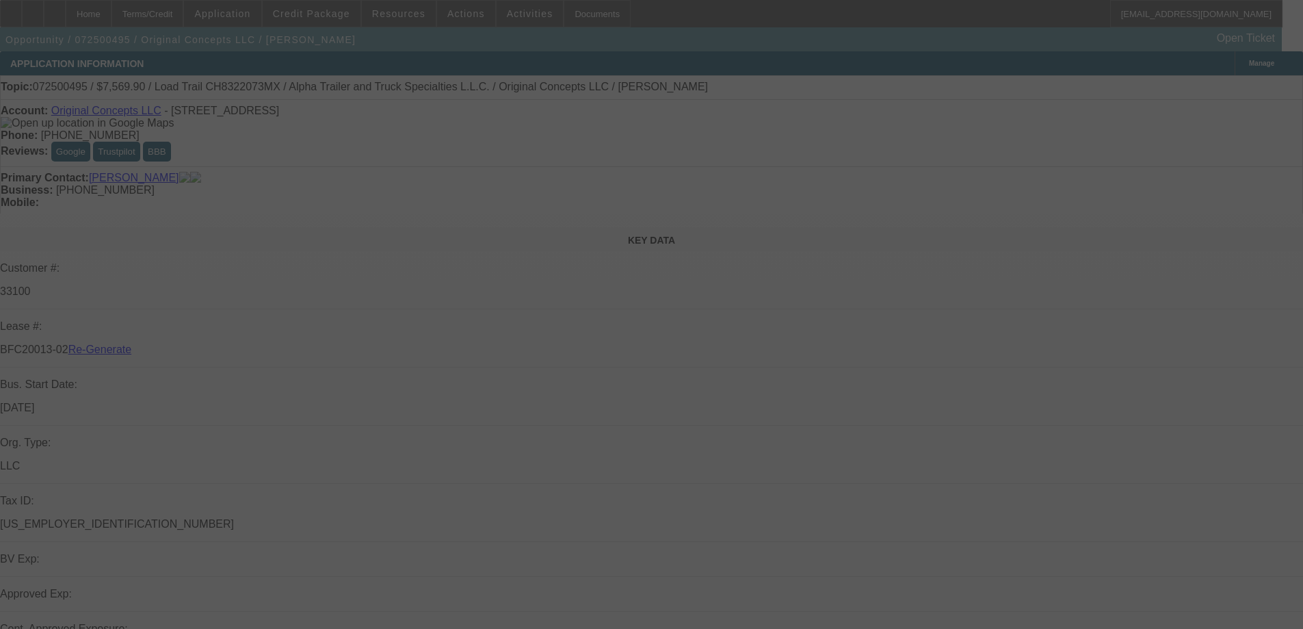
select select "3"
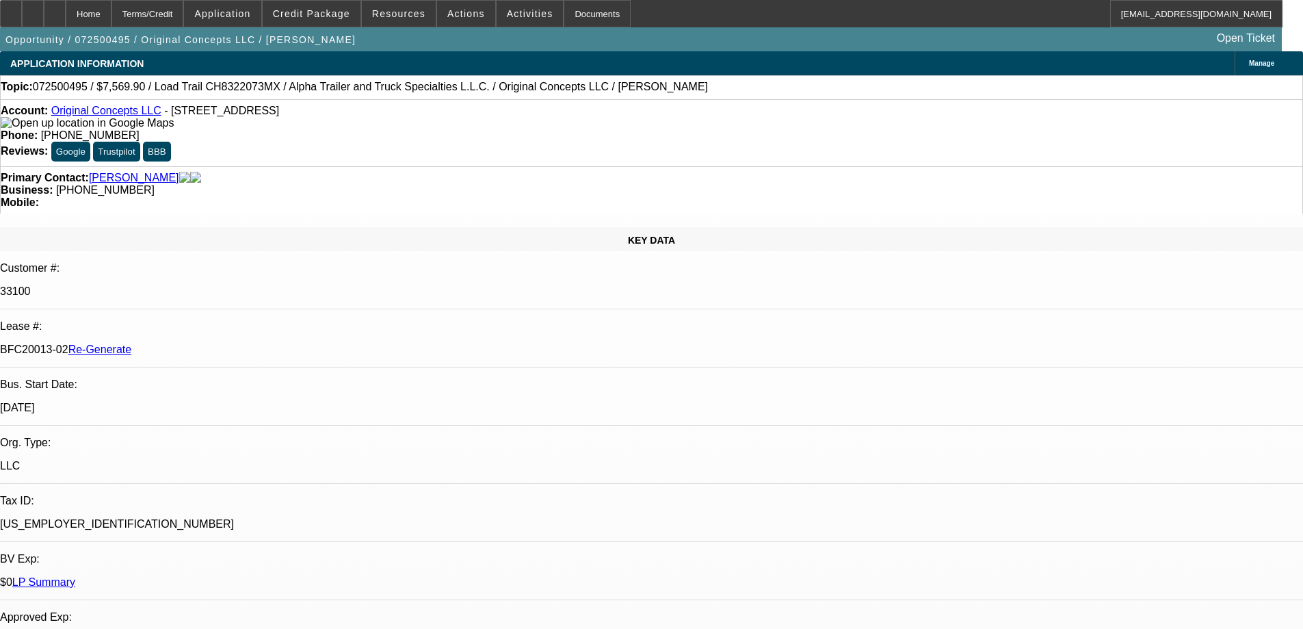
select select "0"
select select "2"
select select "0"
select select "6"
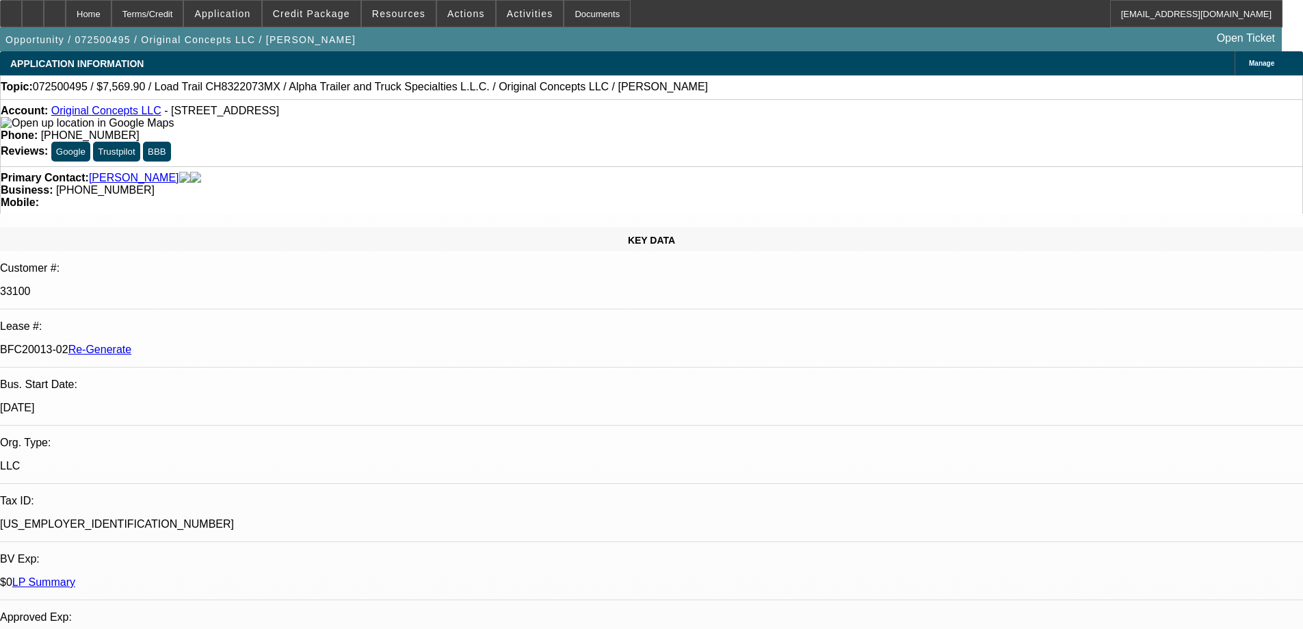
click at [337, 16] on span "Credit Package" at bounding box center [311, 13] width 77 height 11
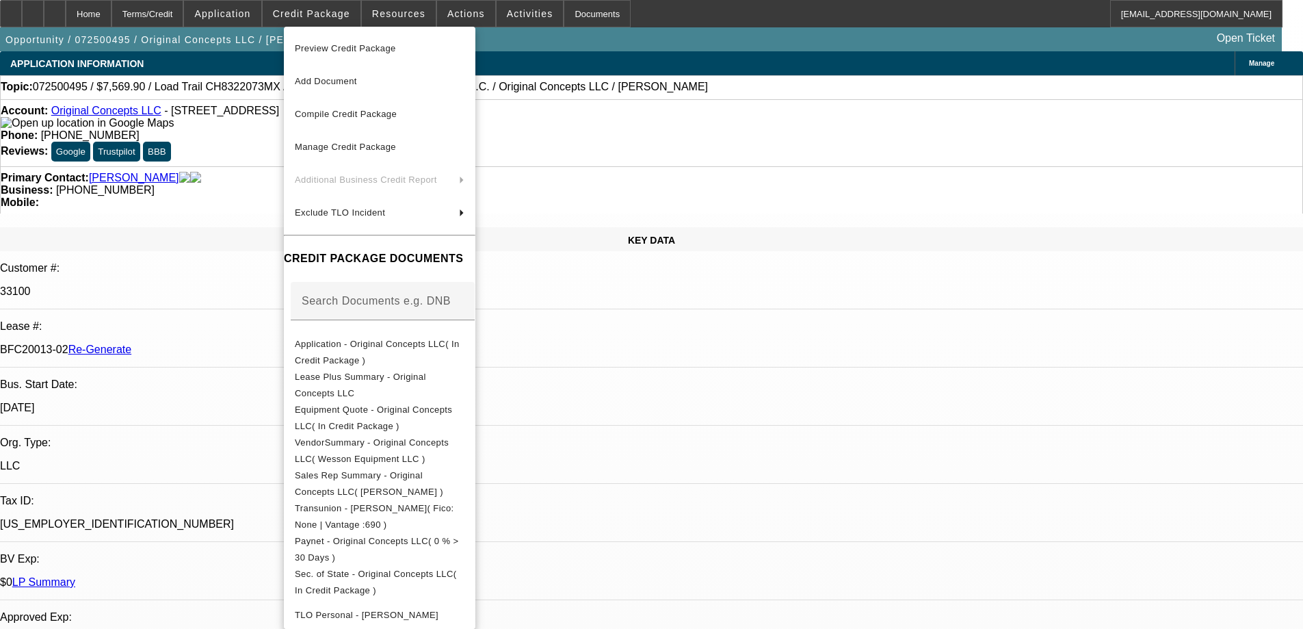
scroll to position [207, 0]
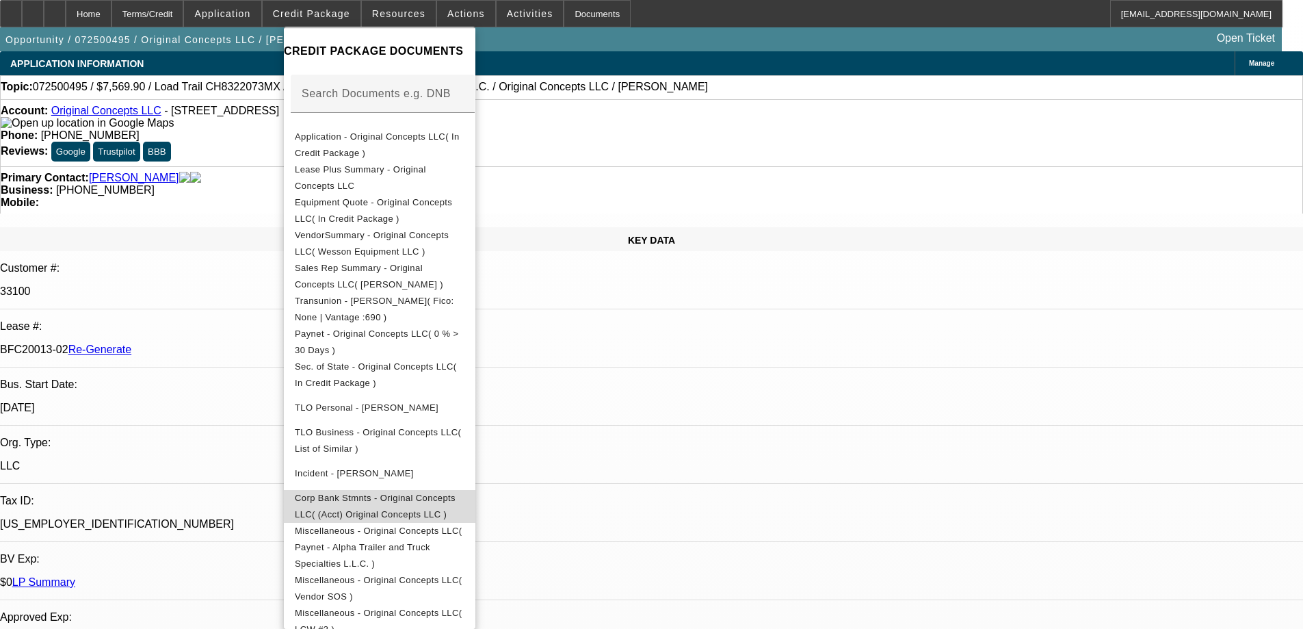
click at [442, 501] on span "Corp Bank Stmnts - Original Concepts LLC( (Acct) Original Concepts LLC )" at bounding box center [375, 506] width 161 height 27
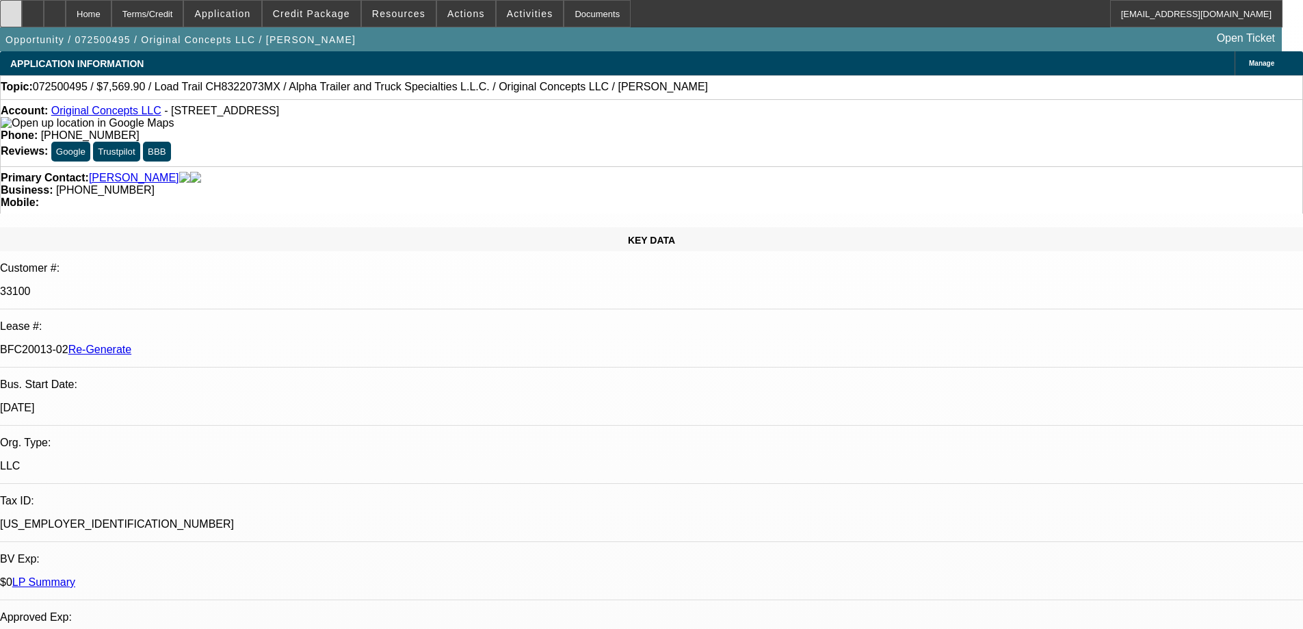
click at [11, 9] on icon at bounding box center [11, 9] width 0 height 0
click at [507, 18] on span "Activities" at bounding box center [530, 13] width 47 height 11
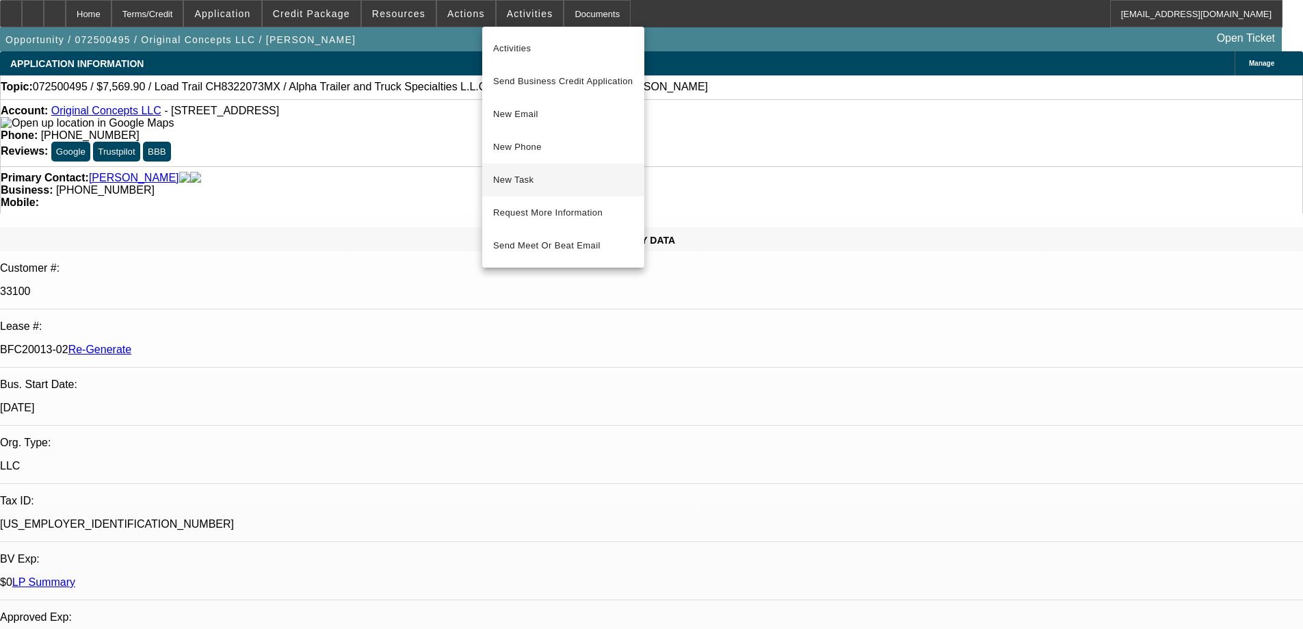
click at [512, 176] on span "New Task" at bounding box center [563, 180] width 140 height 16
